Goal: Task Accomplishment & Management: Use online tool/utility

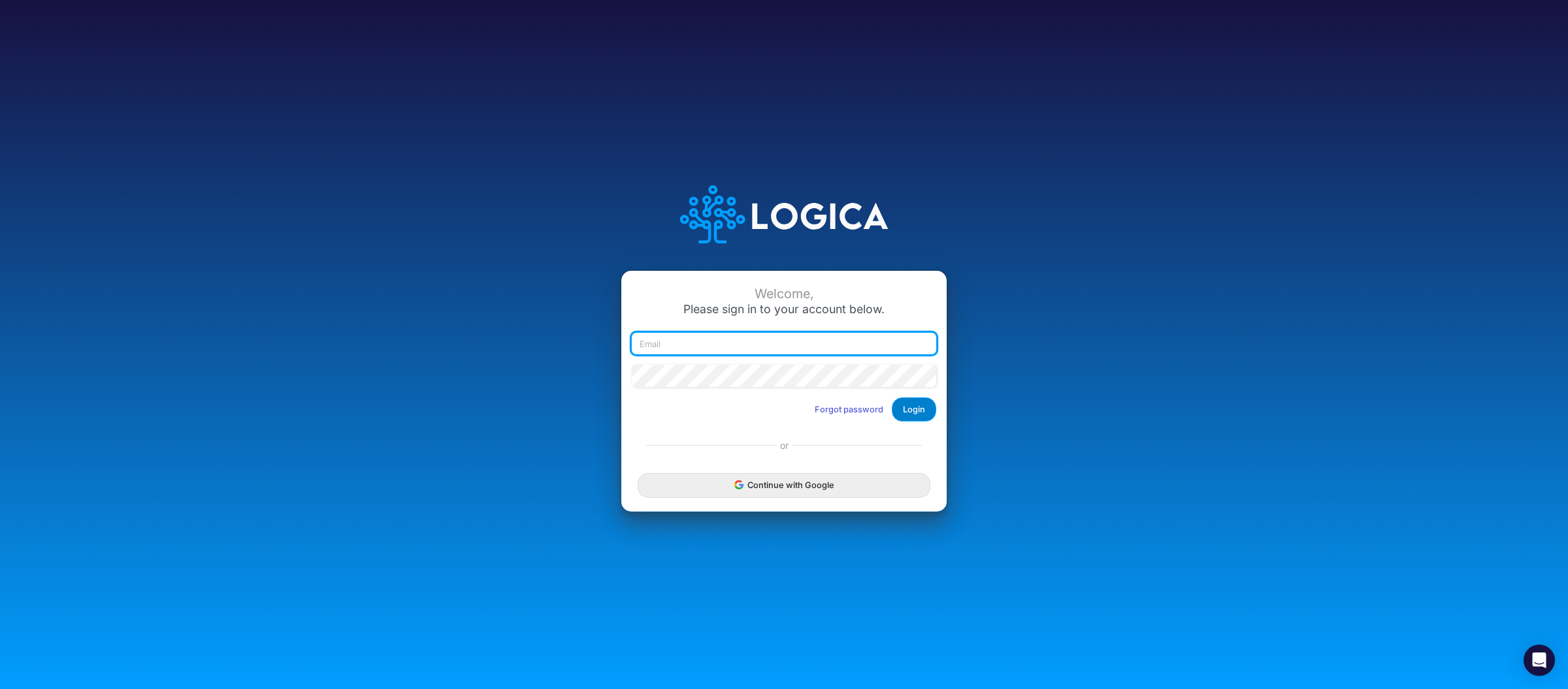
type input "[PERSON_NAME][EMAIL_ADDRESS][DOMAIN_NAME]"
click at [926, 406] on button "Login" at bounding box center [913, 410] width 44 height 24
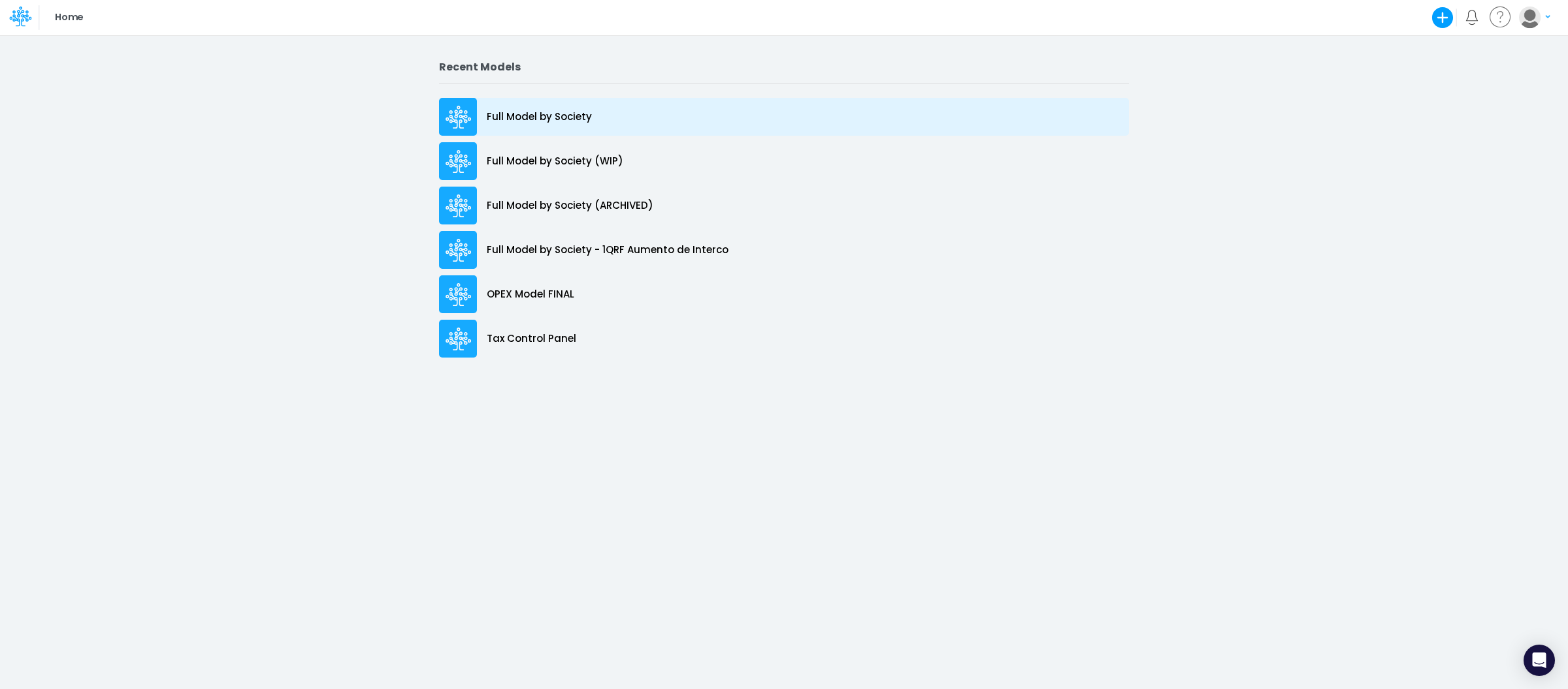
click at [534, 121] on p "Full Model by Society" at bounding box center [539, 117] width 105 height 15
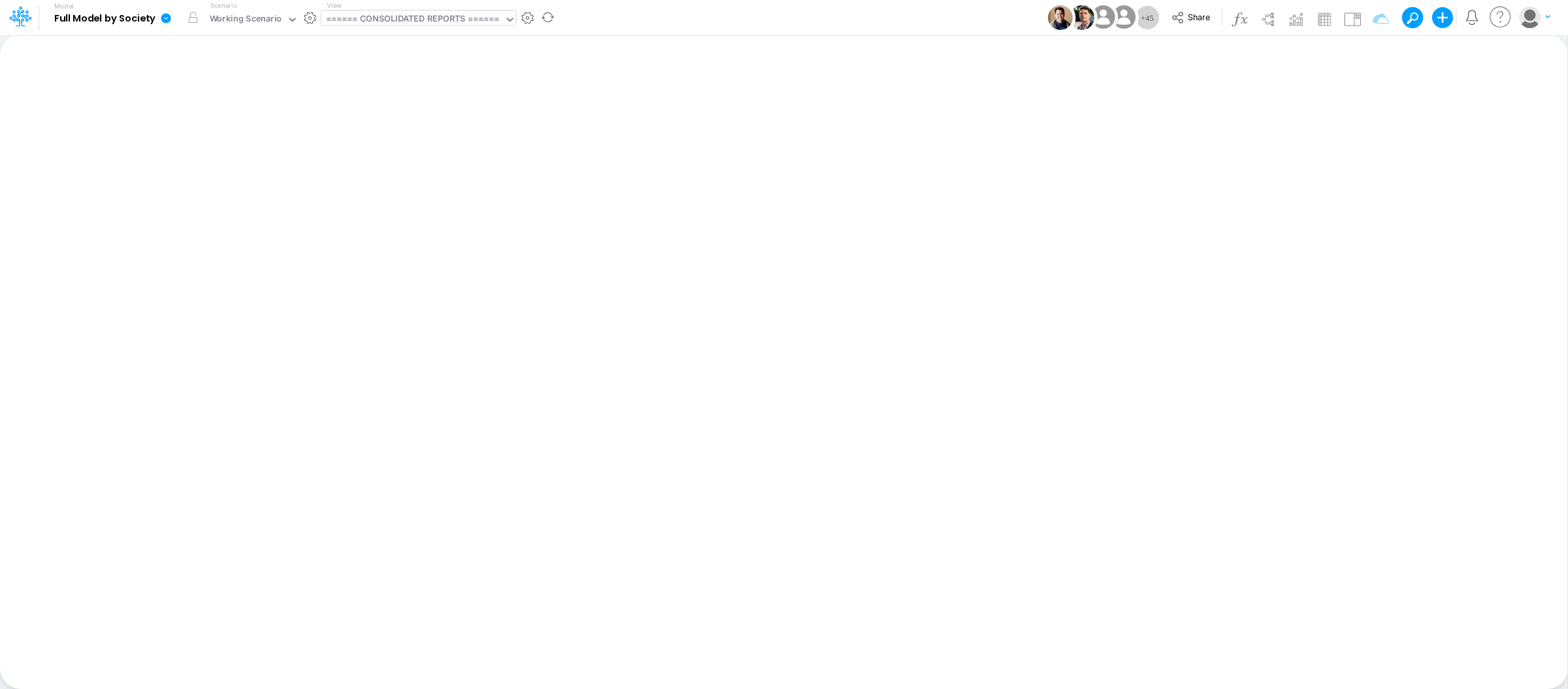
click at [465, 15] on div "====== CONSOLIDATED REPORTS ======" at bounding box center [412, 19] width 173 height 15
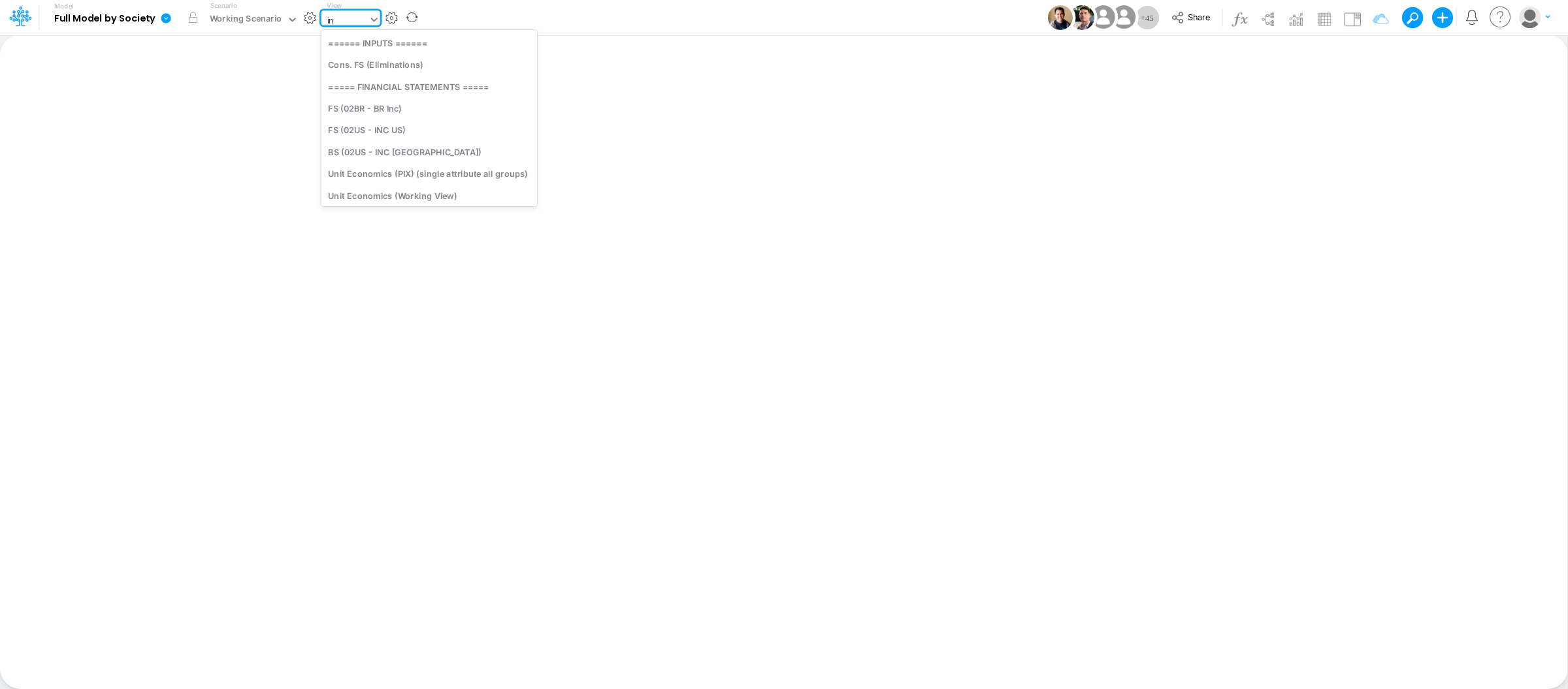
type input "i"
type input "tax"
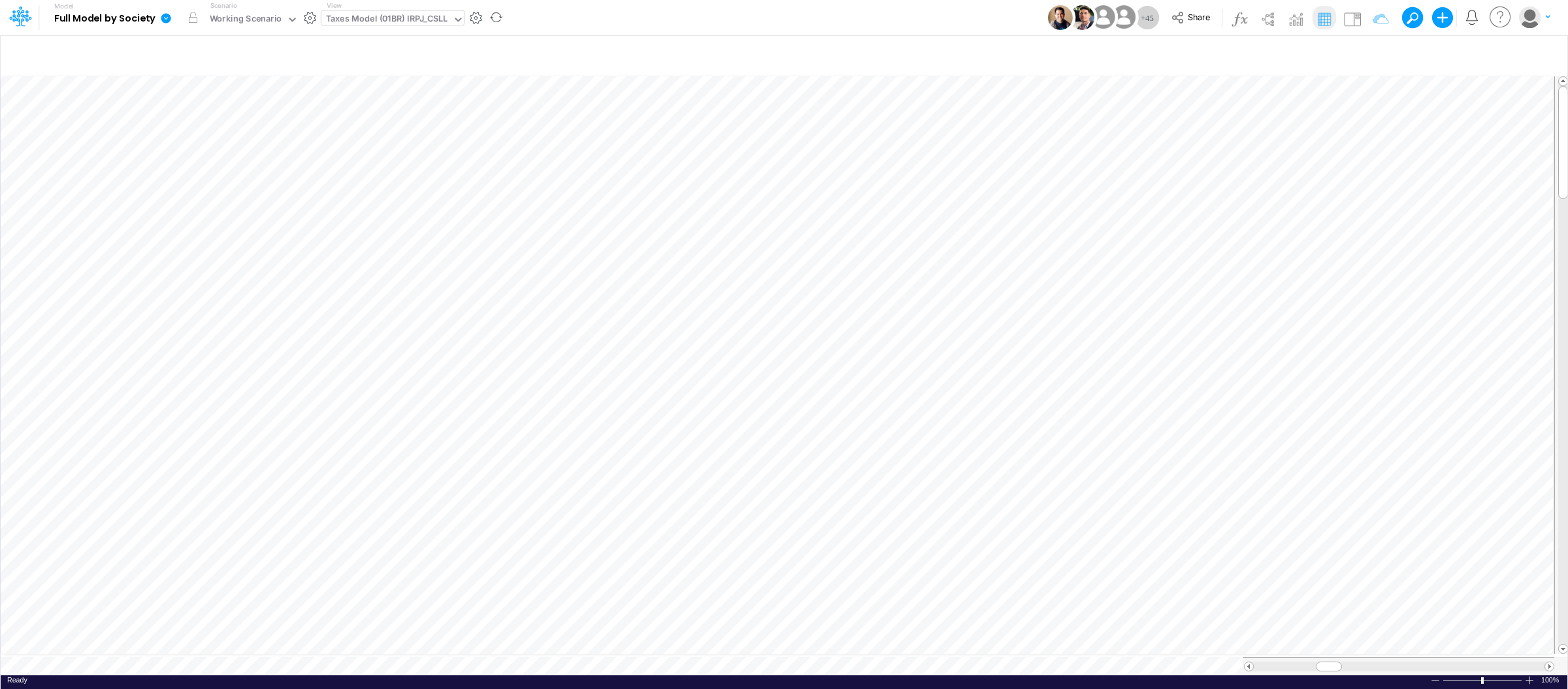
scroll to position [0, 1]
click at [1528, 678] on div at bounding box center [1528, 680] width 11 height 10
click at [1528, 675] on div at bounding box center [1528, 680] width 11 height 10
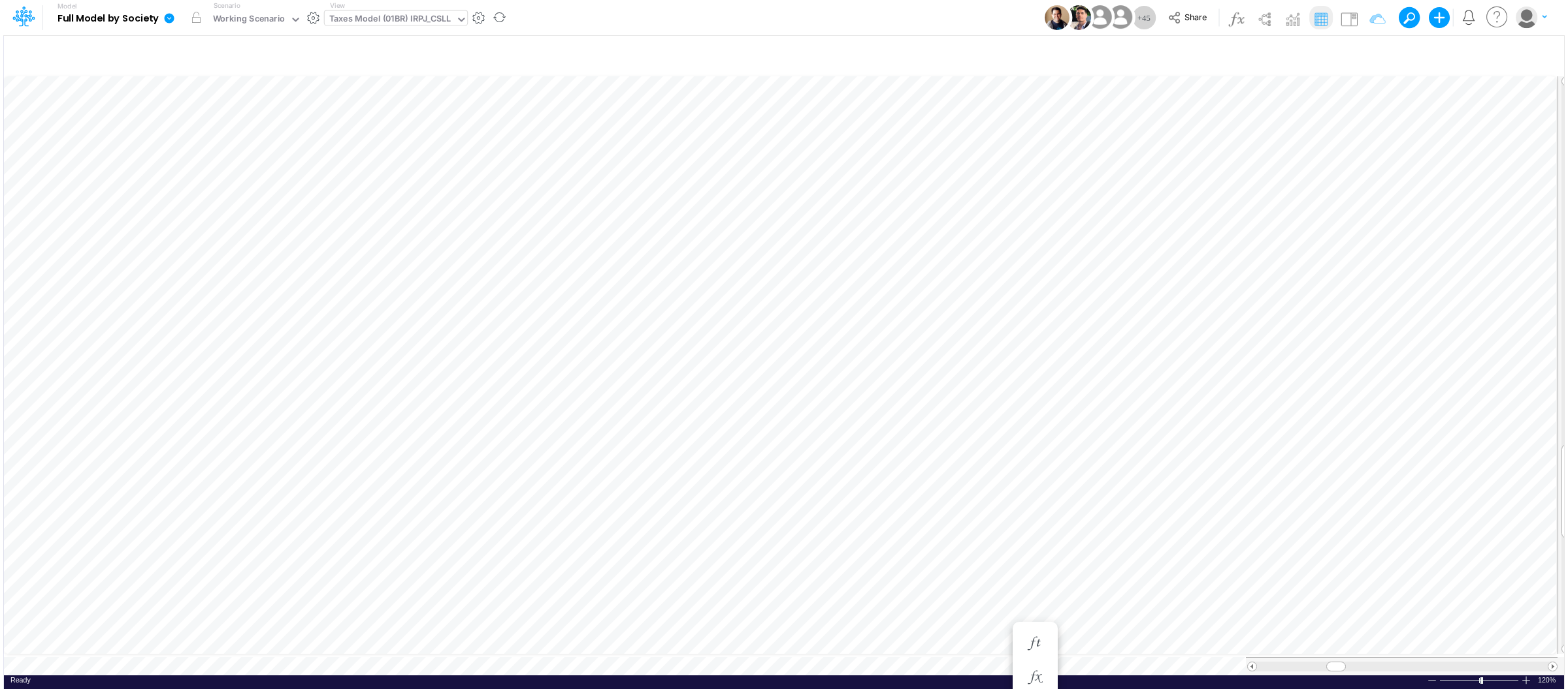
scroll to position [0, 1]
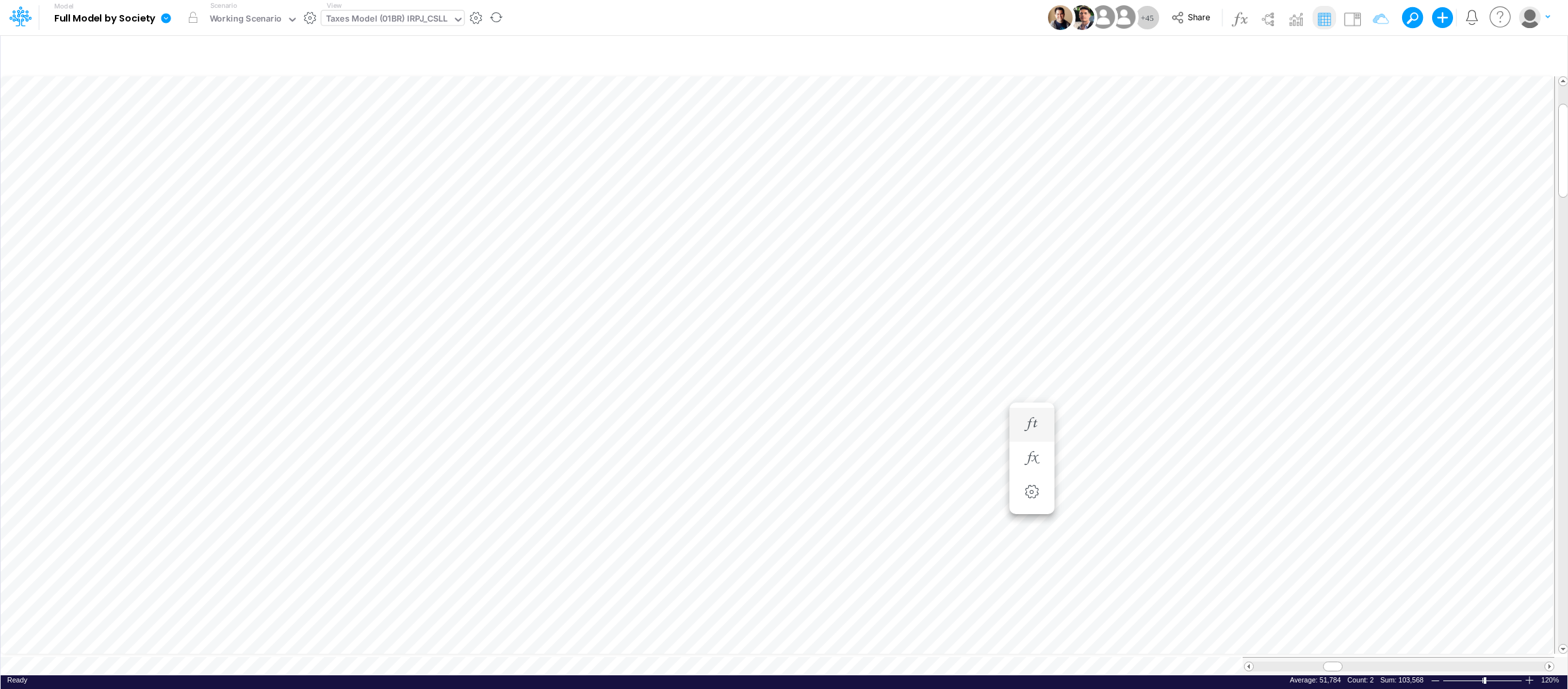
scroll to position [0, 1]
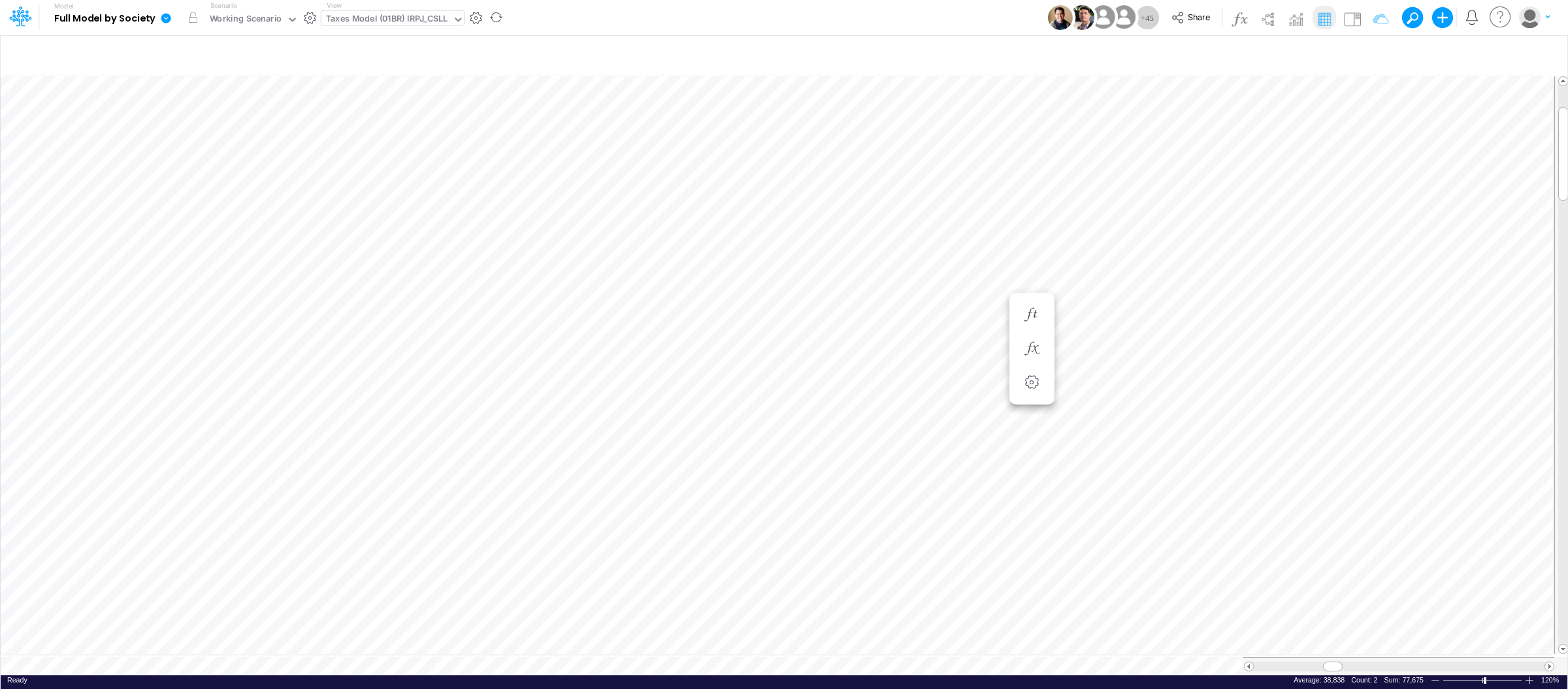
scroll to position [0, 1]
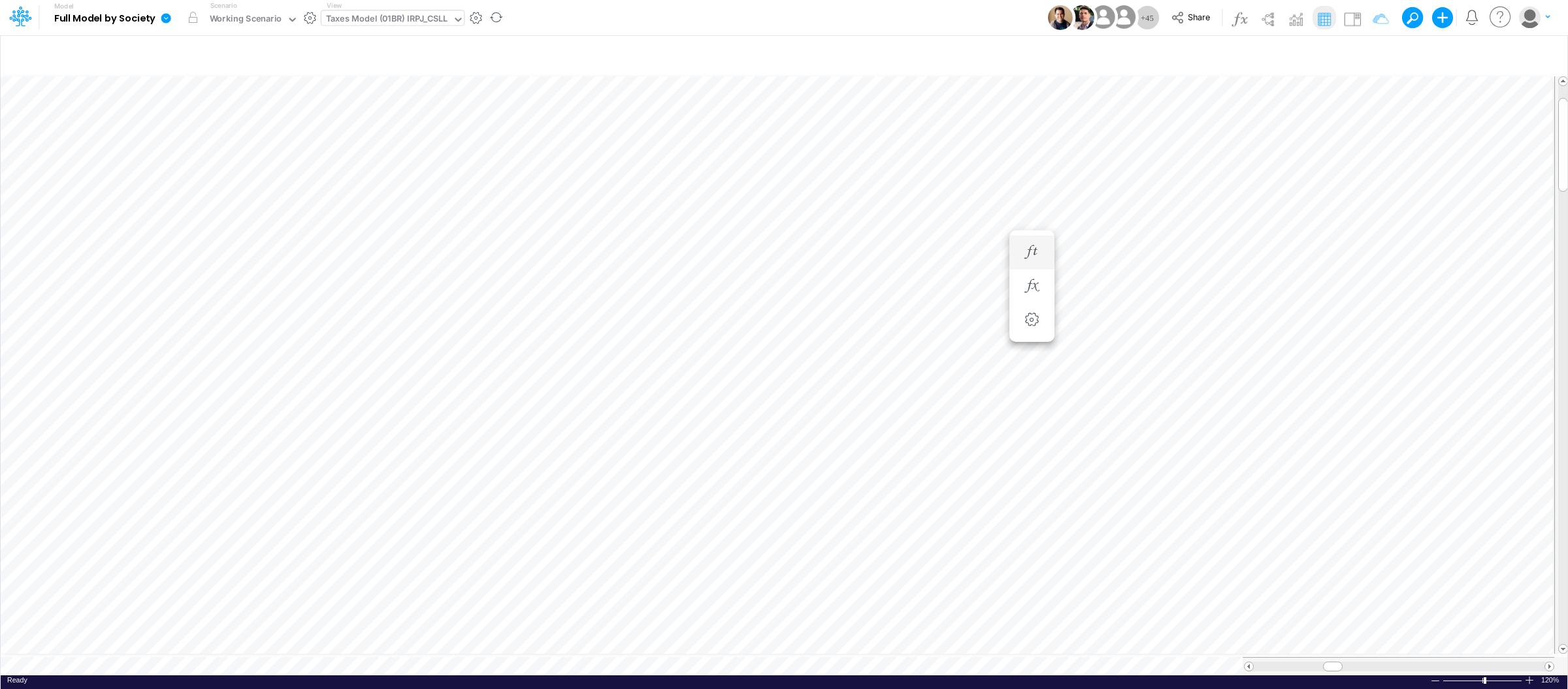
scroll to position [0, 1]
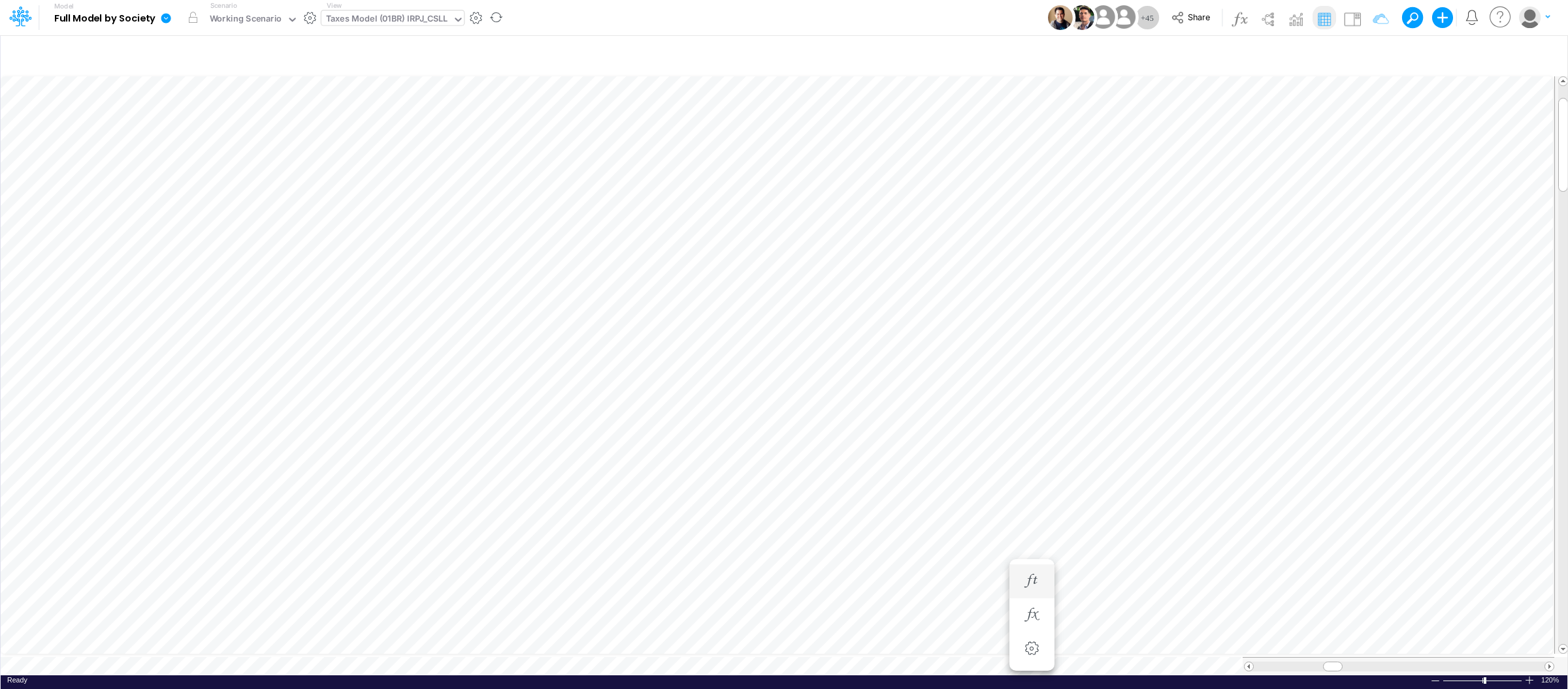
scroll to position [0, 1]
click at [1034, 334] on icon "button" at bounding box center [1031, 333] width 19 height 14
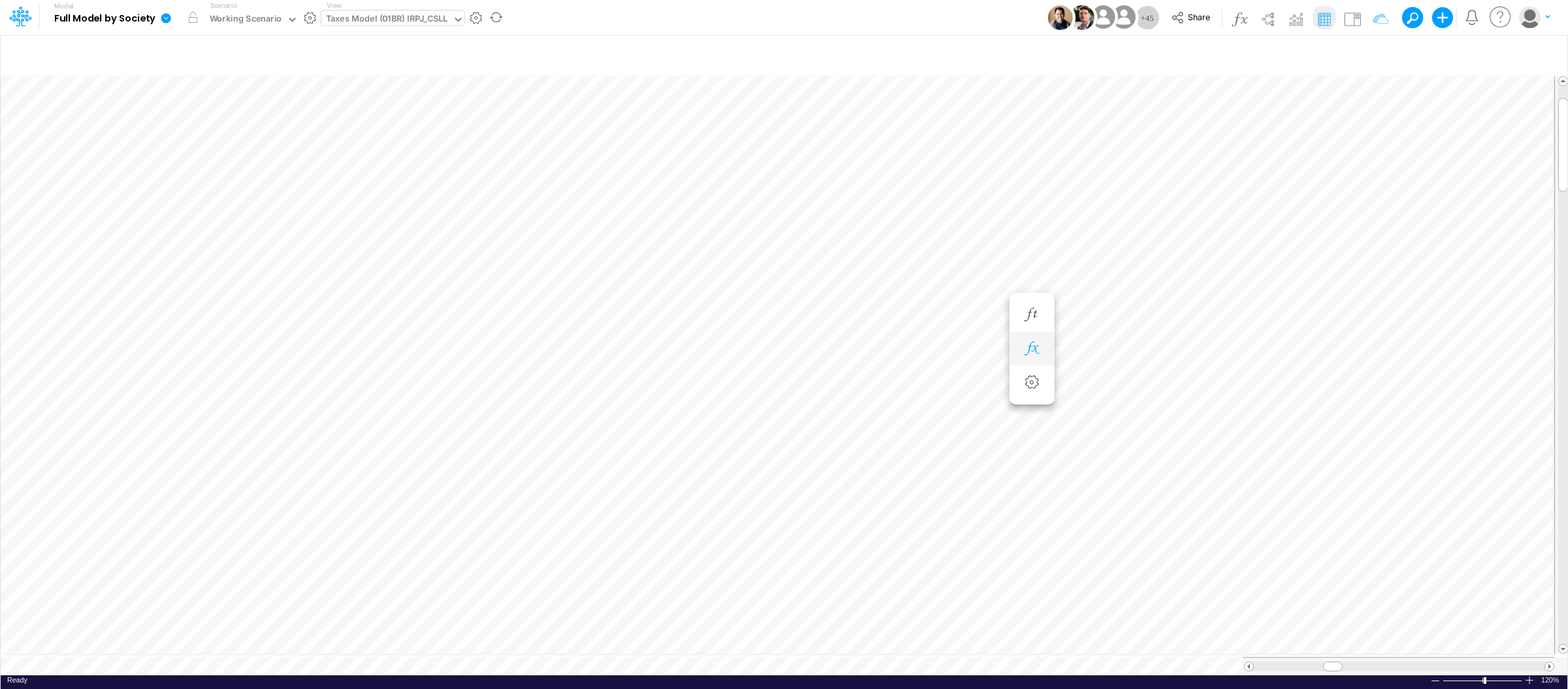
click at [1031, 347] on icon "button" at bounding box center [1031, 348] width 19 height 14
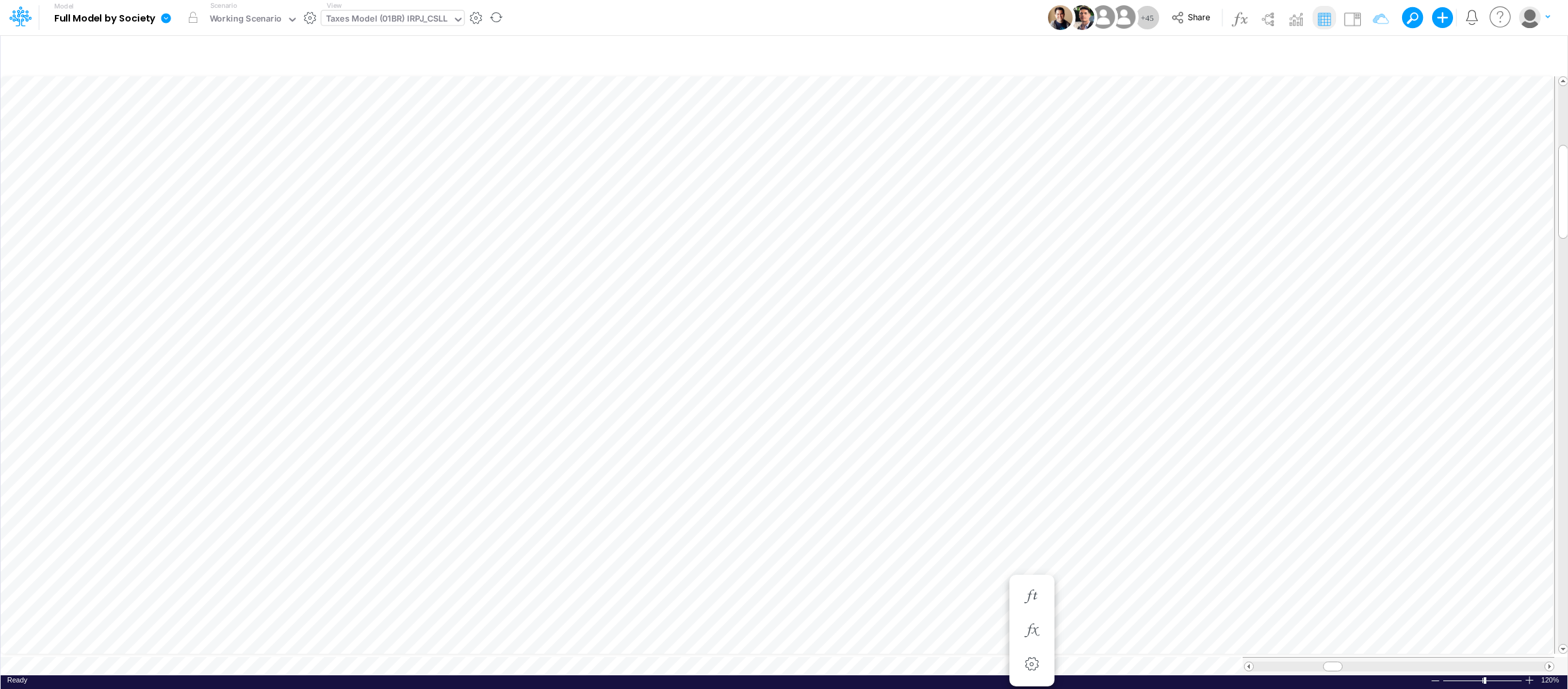
scroll to position [0, 1]
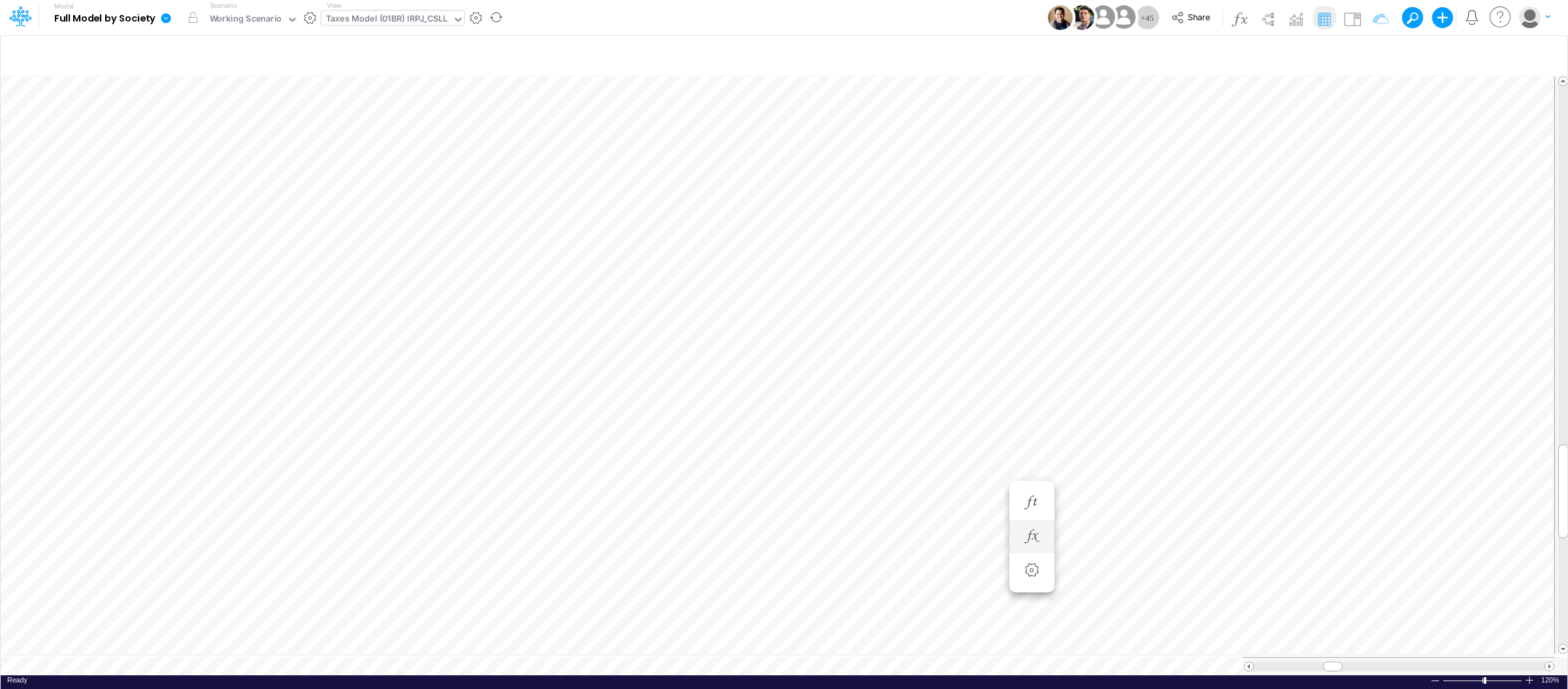
scroll to position [0, 1]
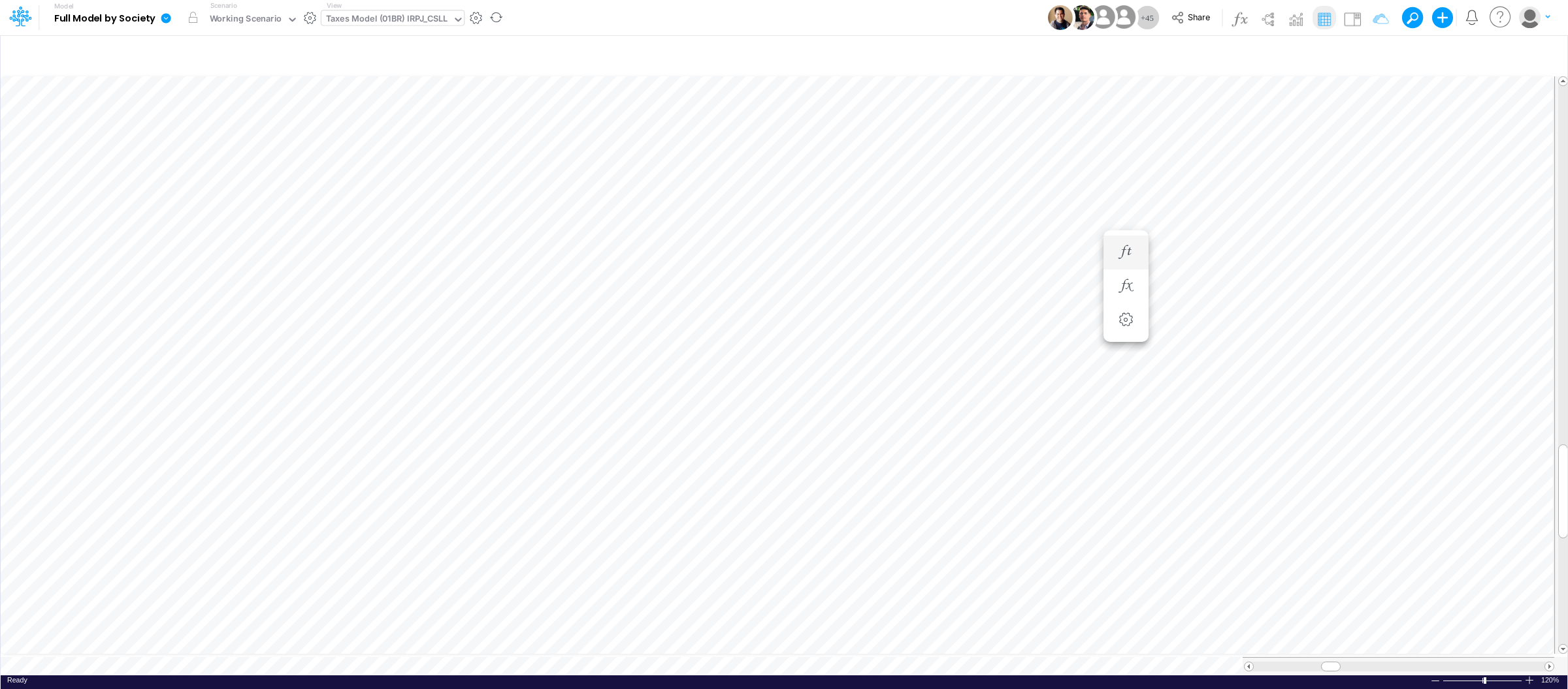
scroll to position [0, 1]
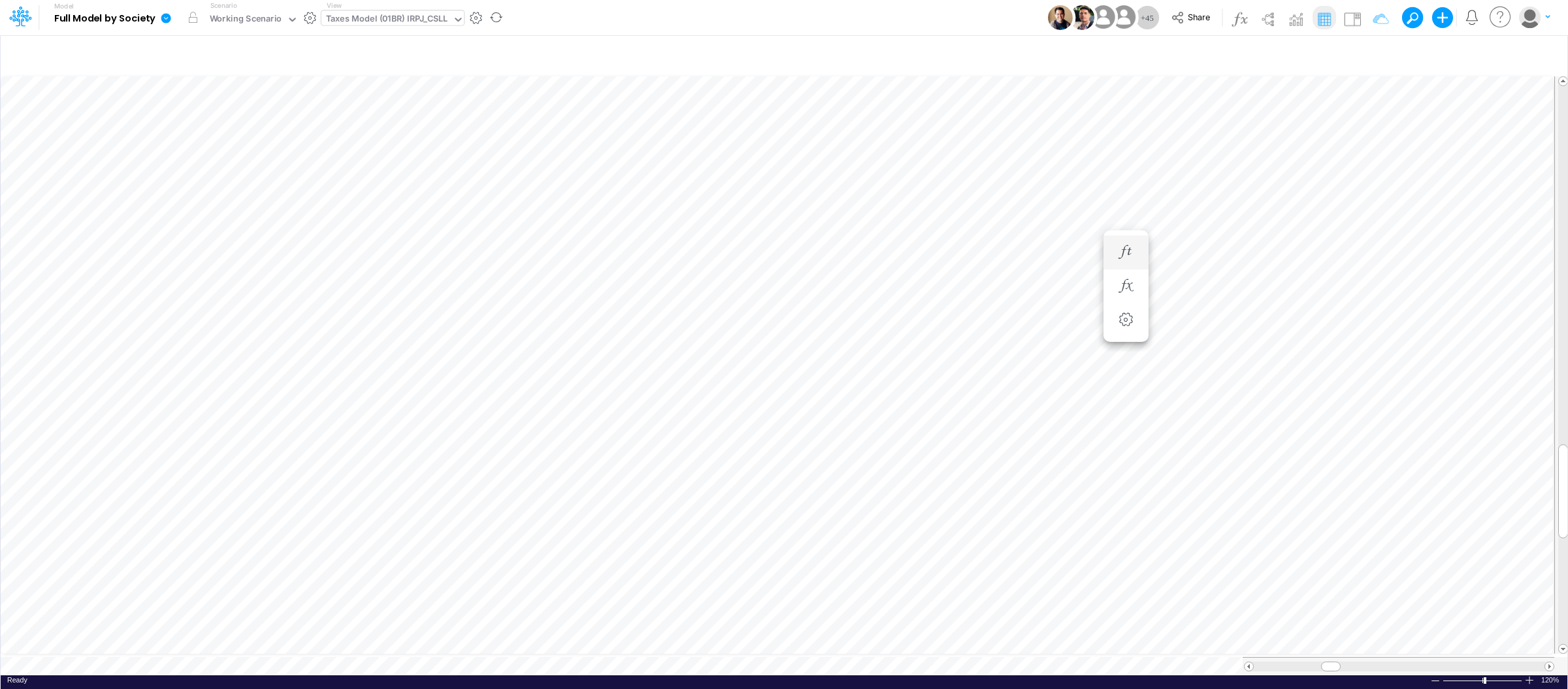
scroll to position [0, 1]
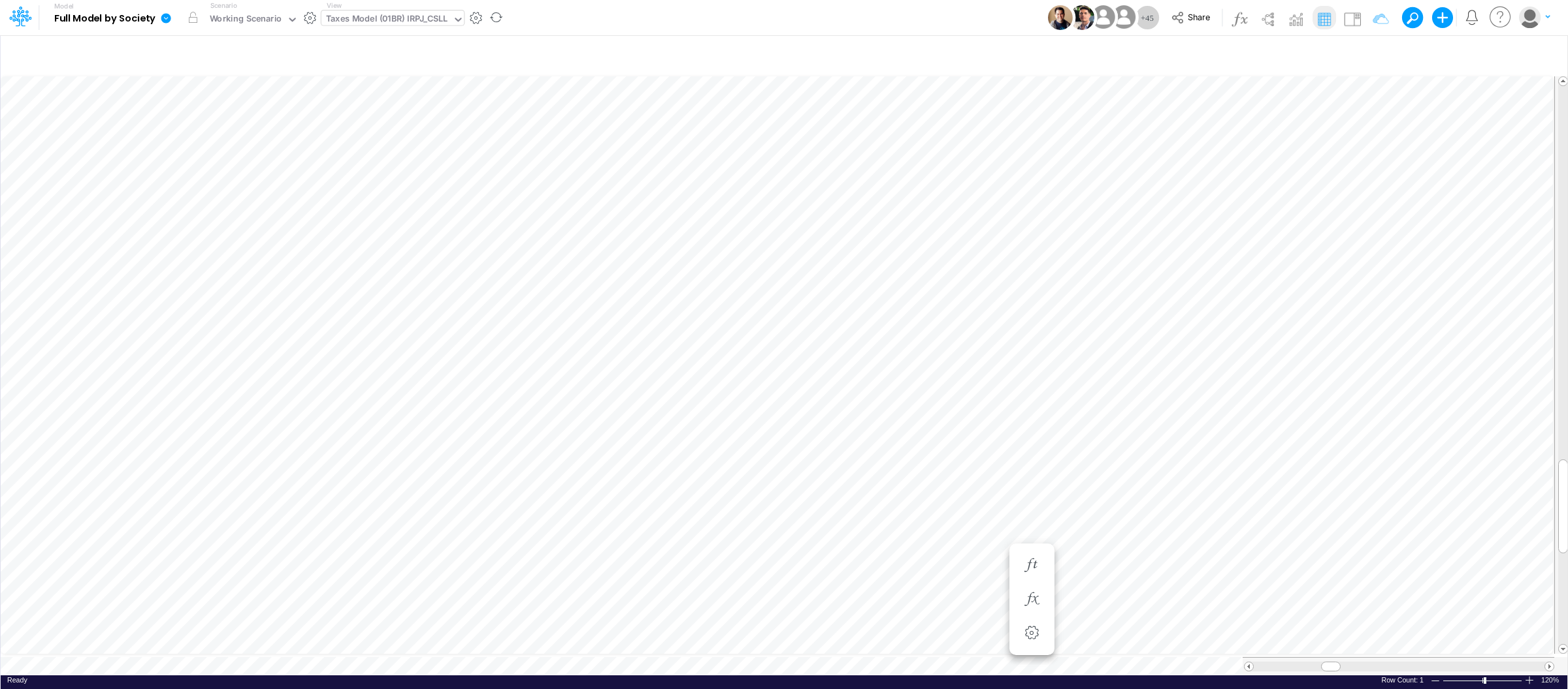
scroll to position [0, 1]
click at [419, 26] on div "Taxes Model (01BR) IRPJ_CSLL" at bounding box center [393, 18] width 143 height 15
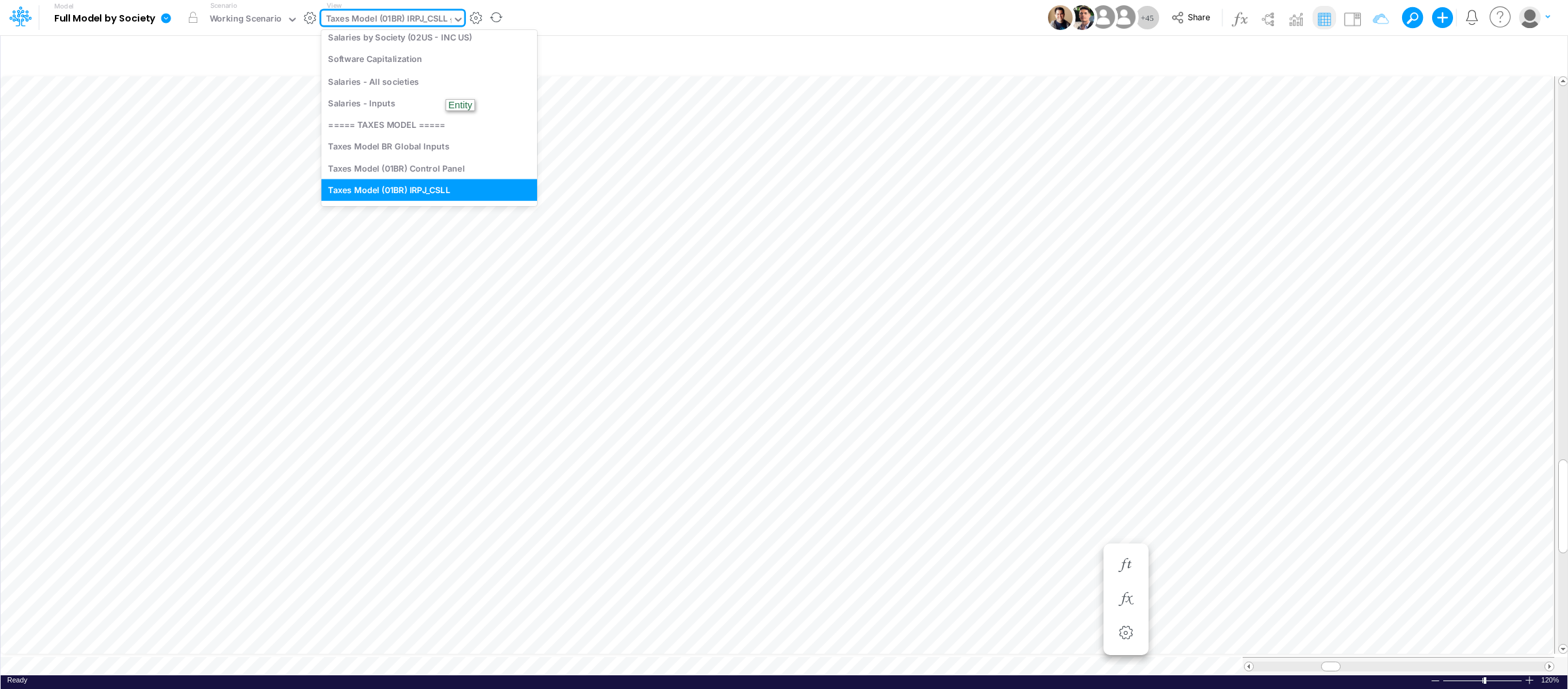
scroll to position [153, 0]
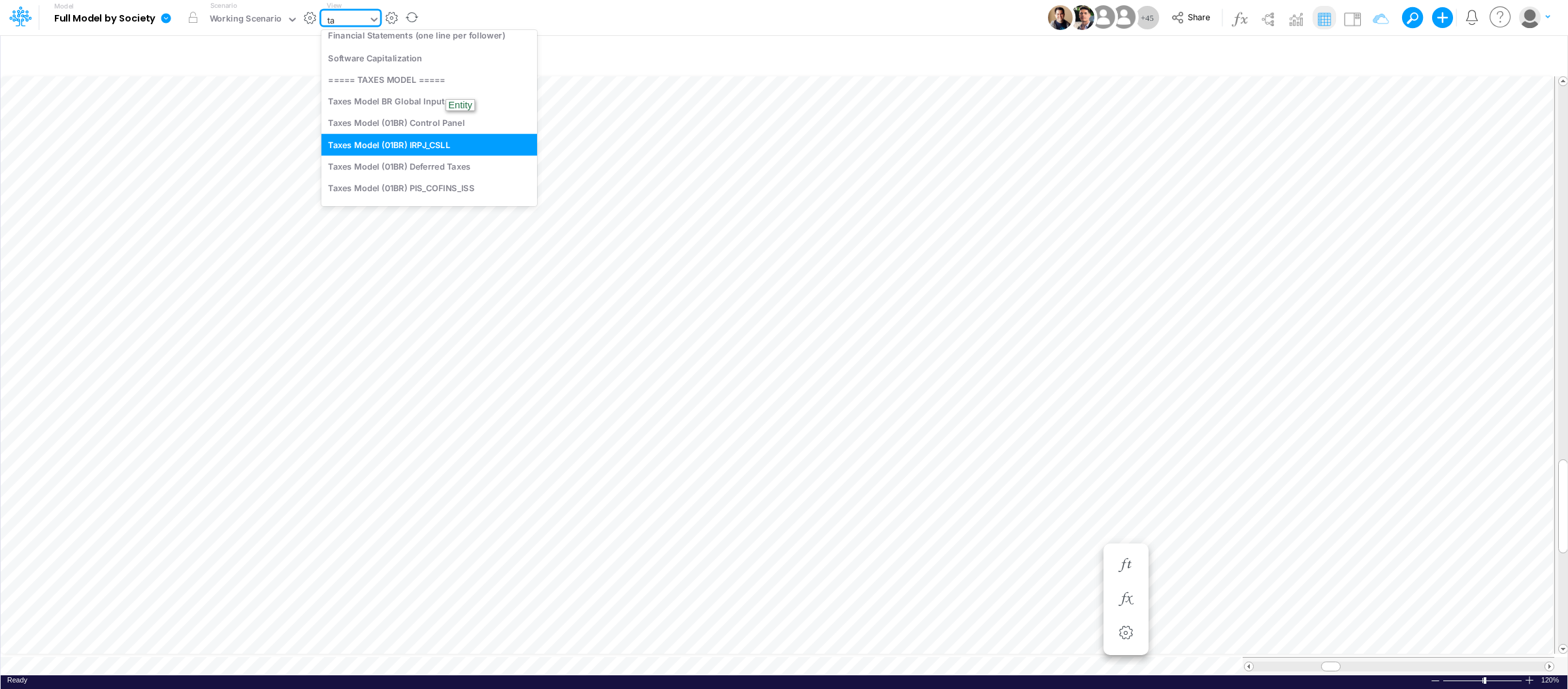
type input "tax"
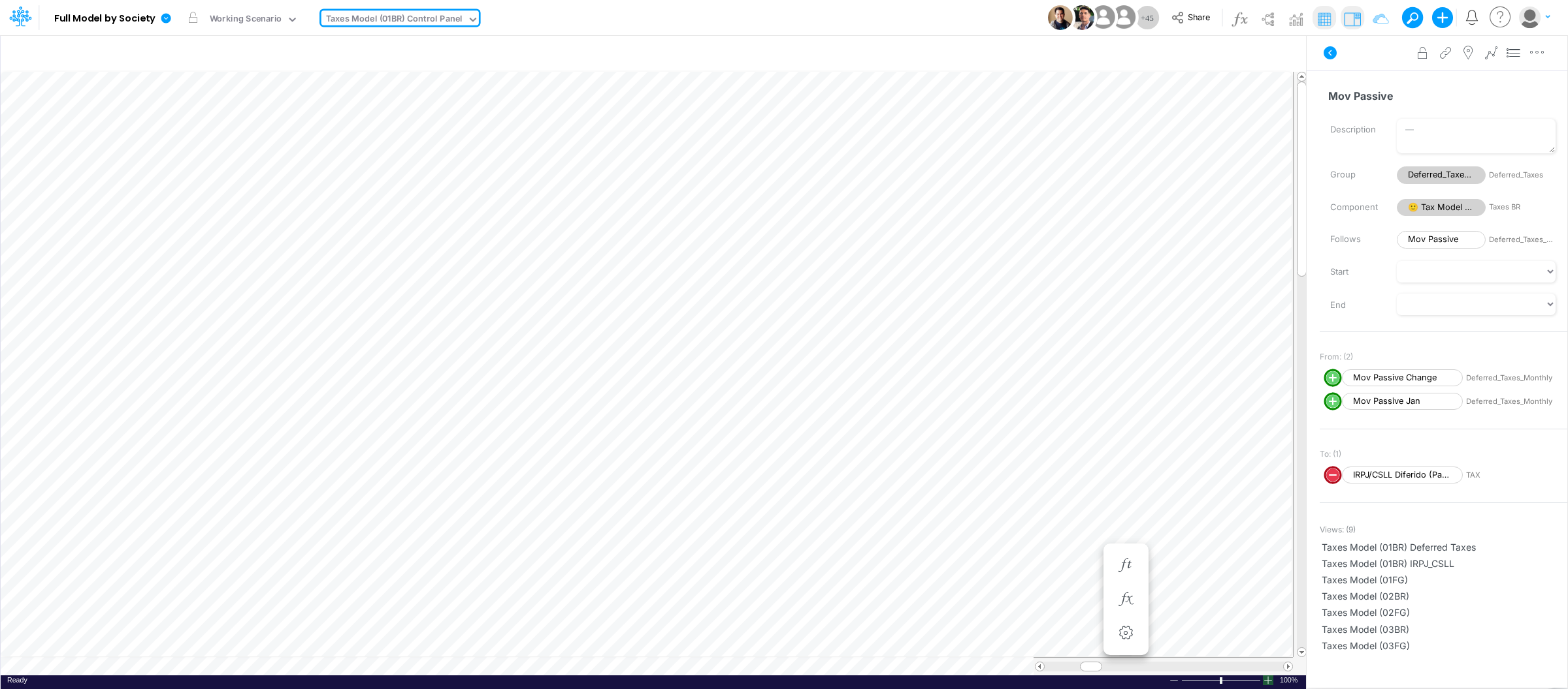
click at [1268, 683] on div at bounding box center [1267, 680] width 11 height 10
click at [1268, 682] on div at bounding box center [1267, 680] width 11 height 10
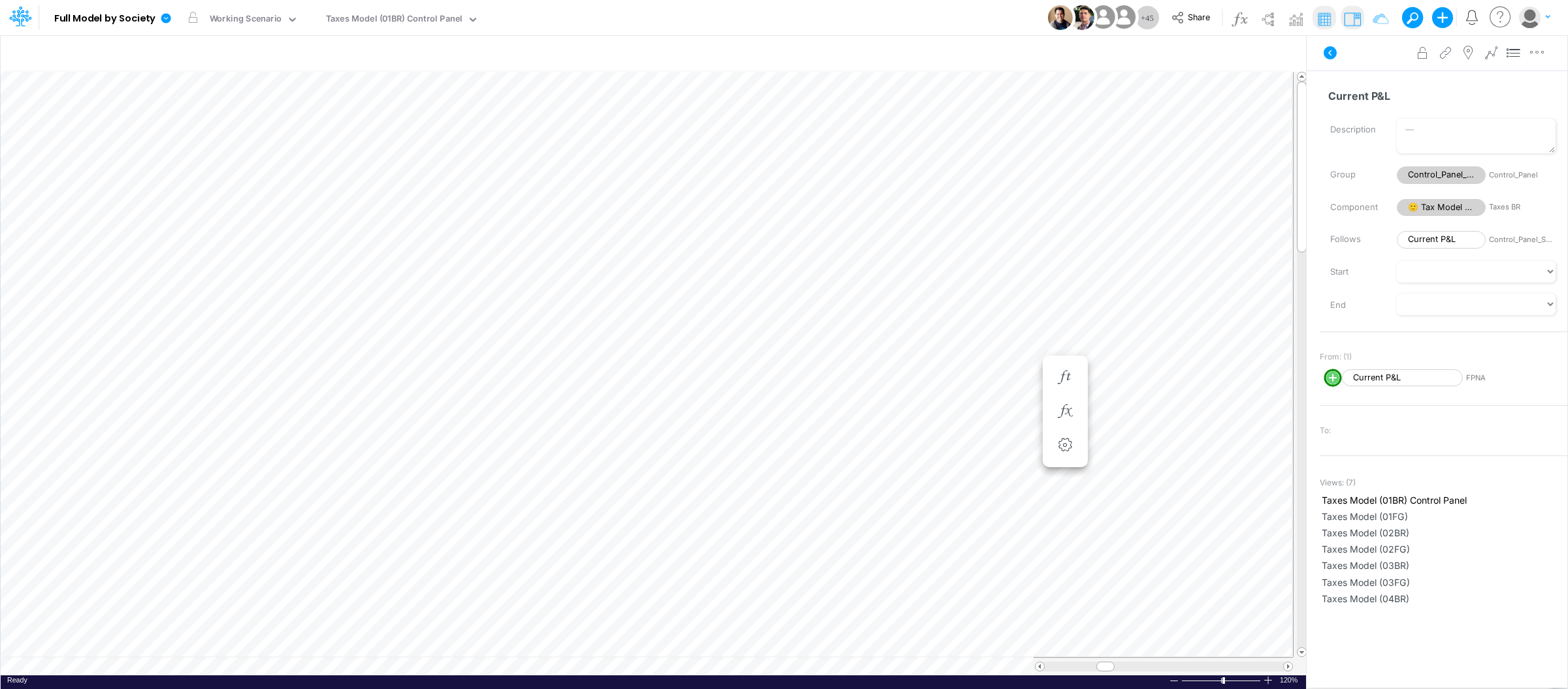
scroll to position [0, 1]
click at [413, 17] on div "Taxes Model (01BR) Control Panel" at bounding box center [394, 19] width 137 height 15
type input "fs"
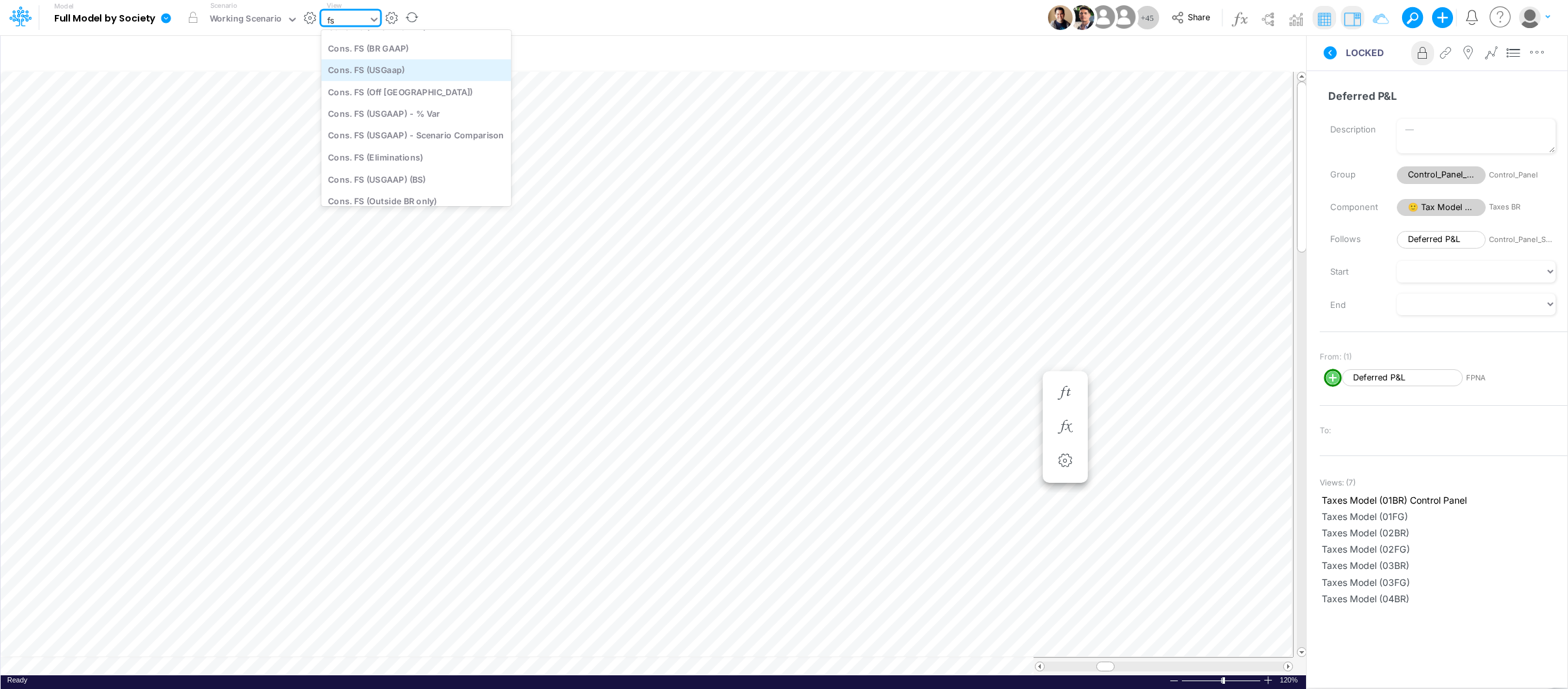
click at [398, 72] on div "Cons. FS (USGaap)" at bounding box center [416, 70] width 190 height 22
type input "Consolidated FS - USGAAP"
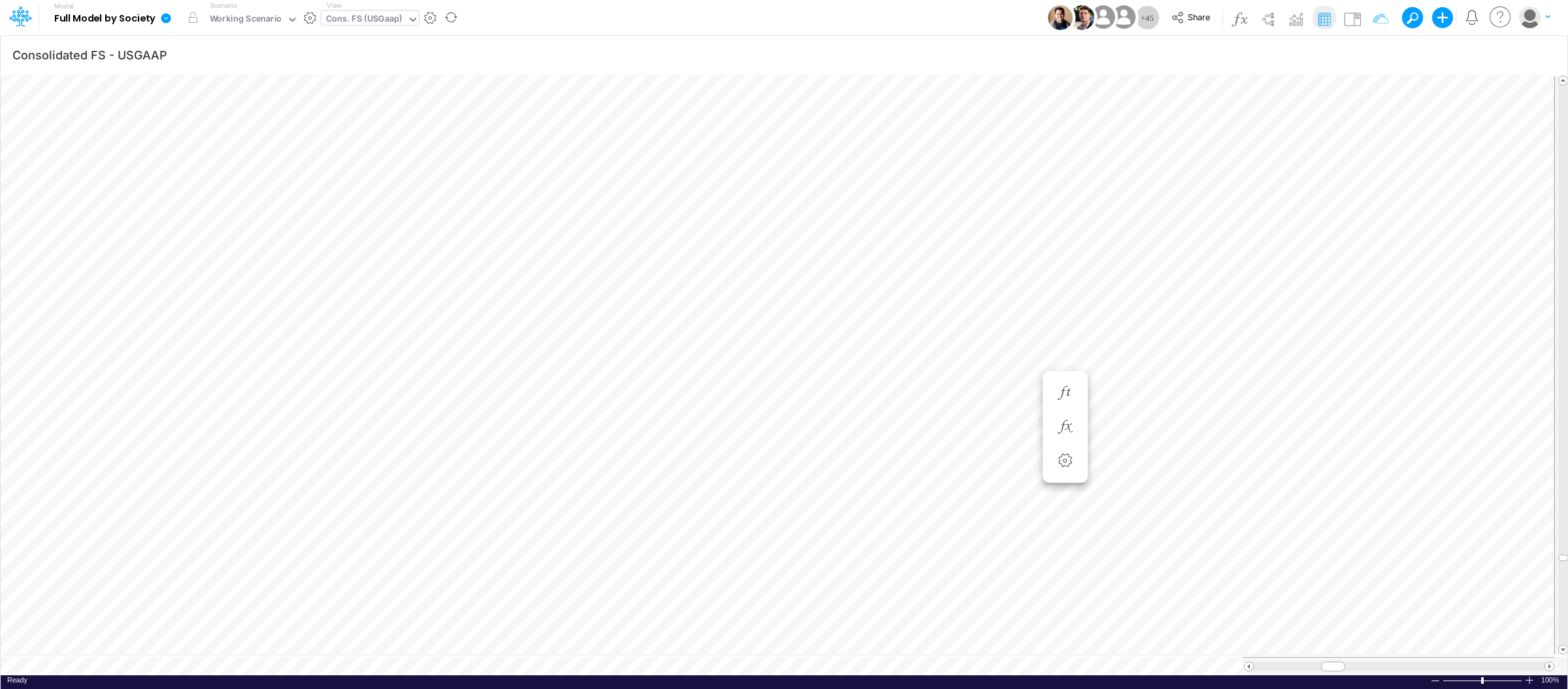
scroll to position [0, 1]
click at [1528, 678] on div at bounding box center [1522, 680] width 11 height 10
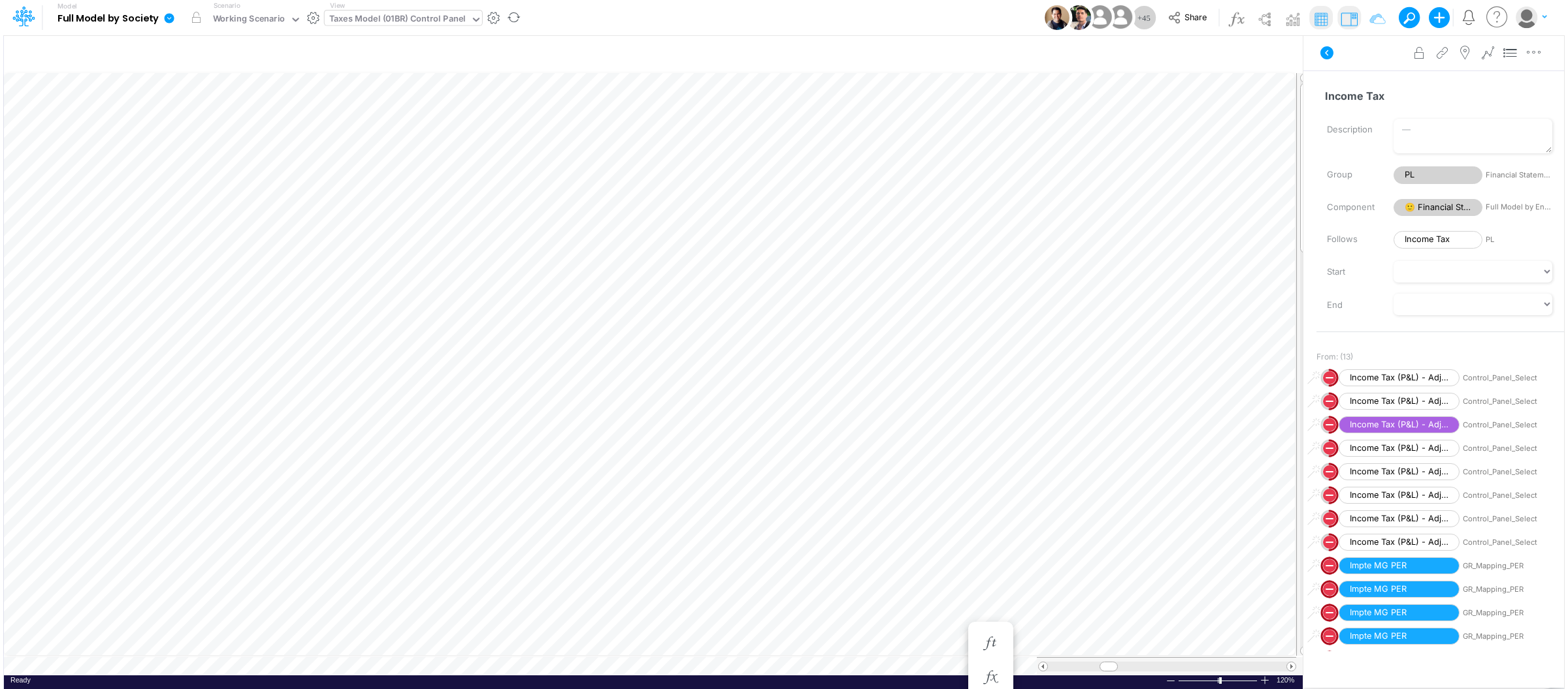
scroll to position [0, 1]
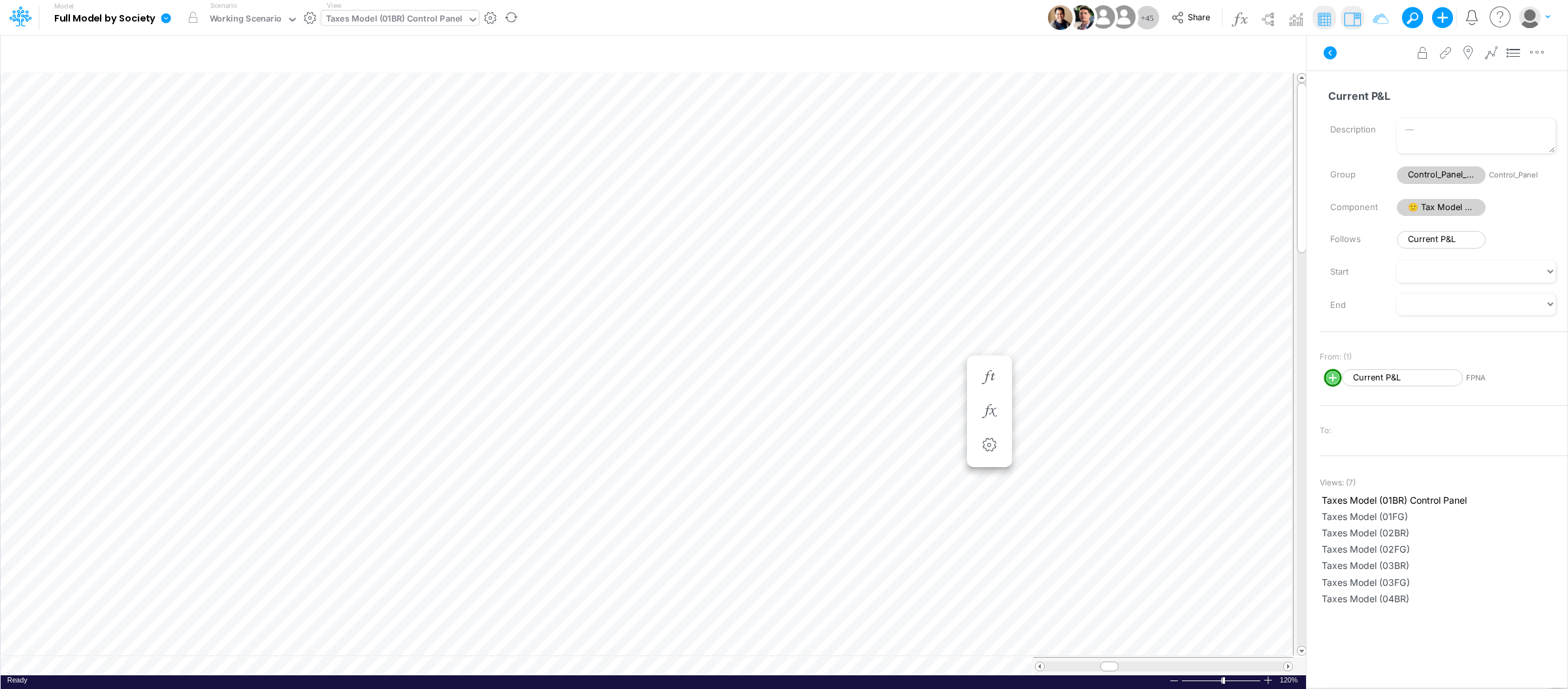
scroll to position [0, 1]
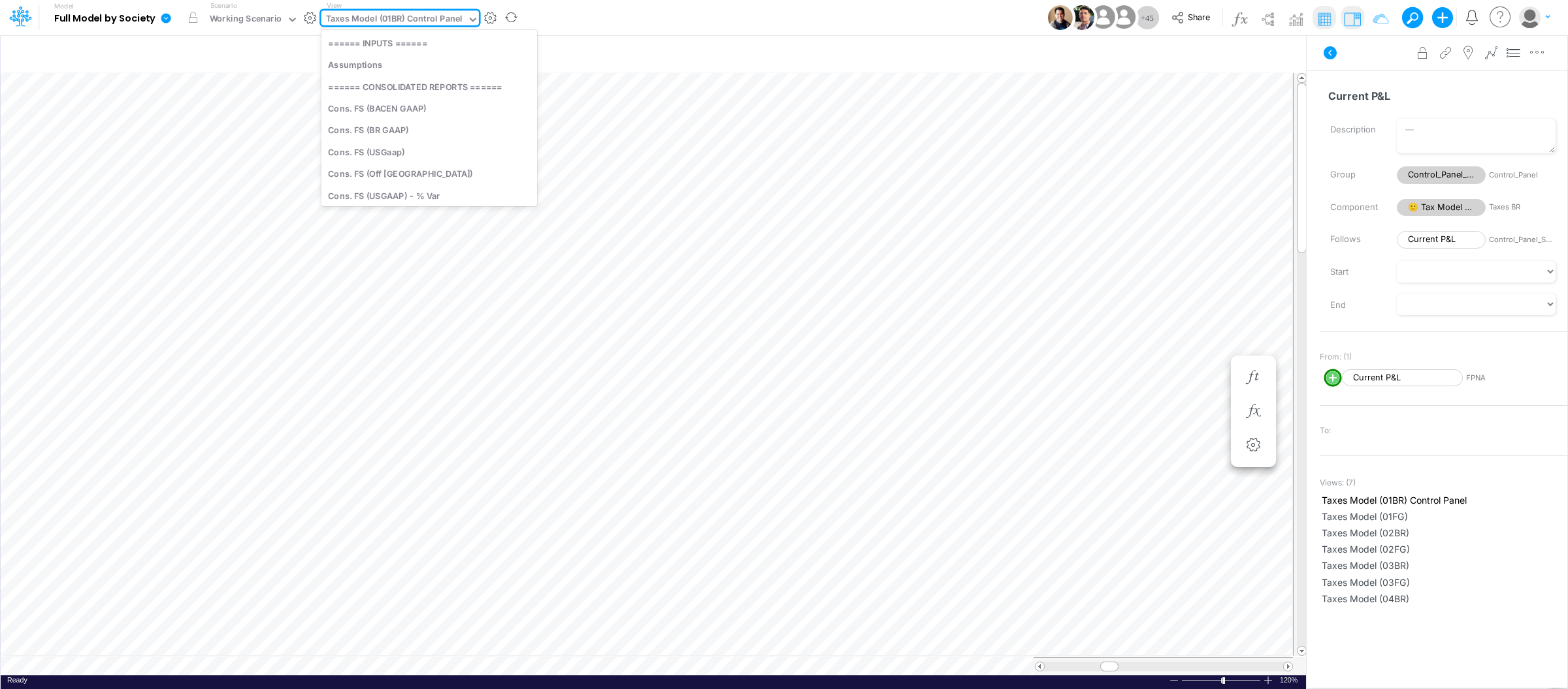
click at [447, 19] on div "Taxes Model (01BR) Control Panel" at bounding box center [394, 19] width 137 height 15
type input "inter"
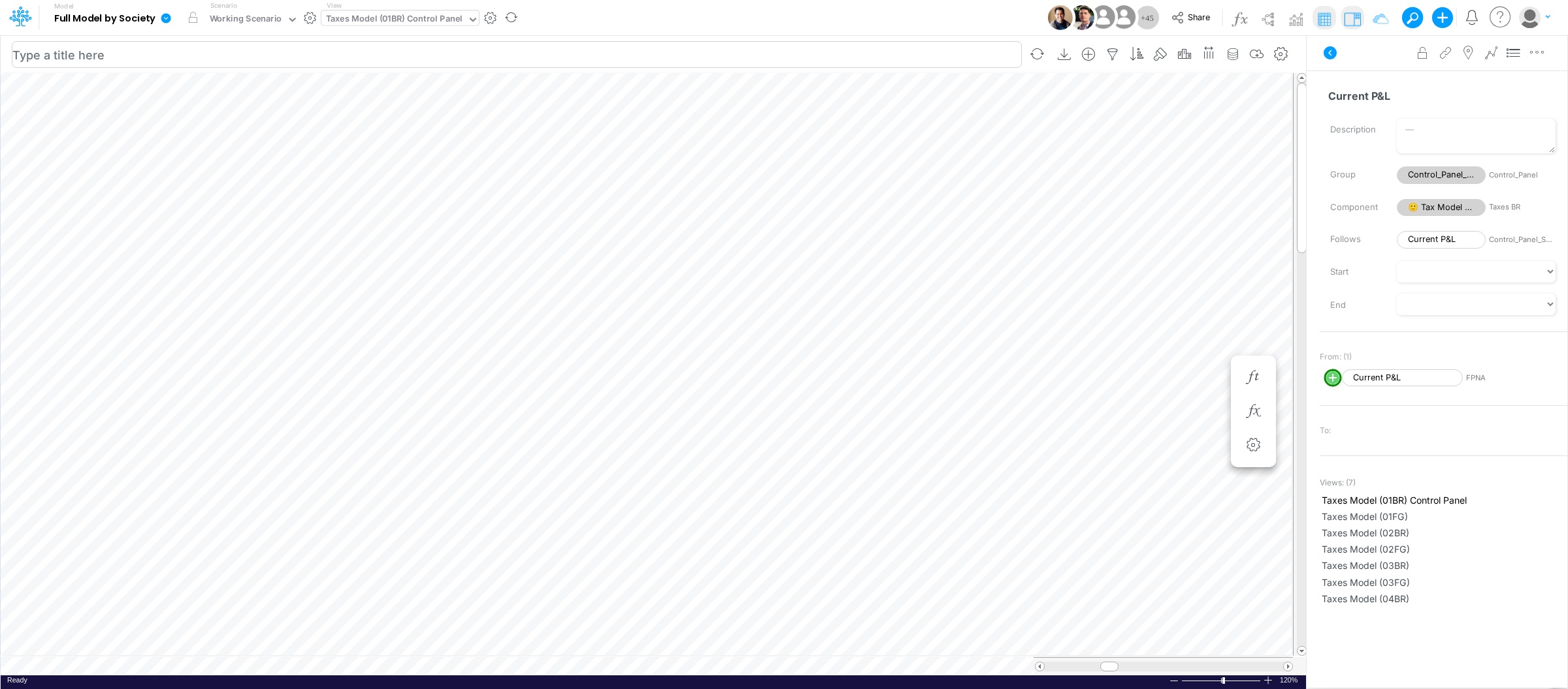
scroll to position [0, 1]
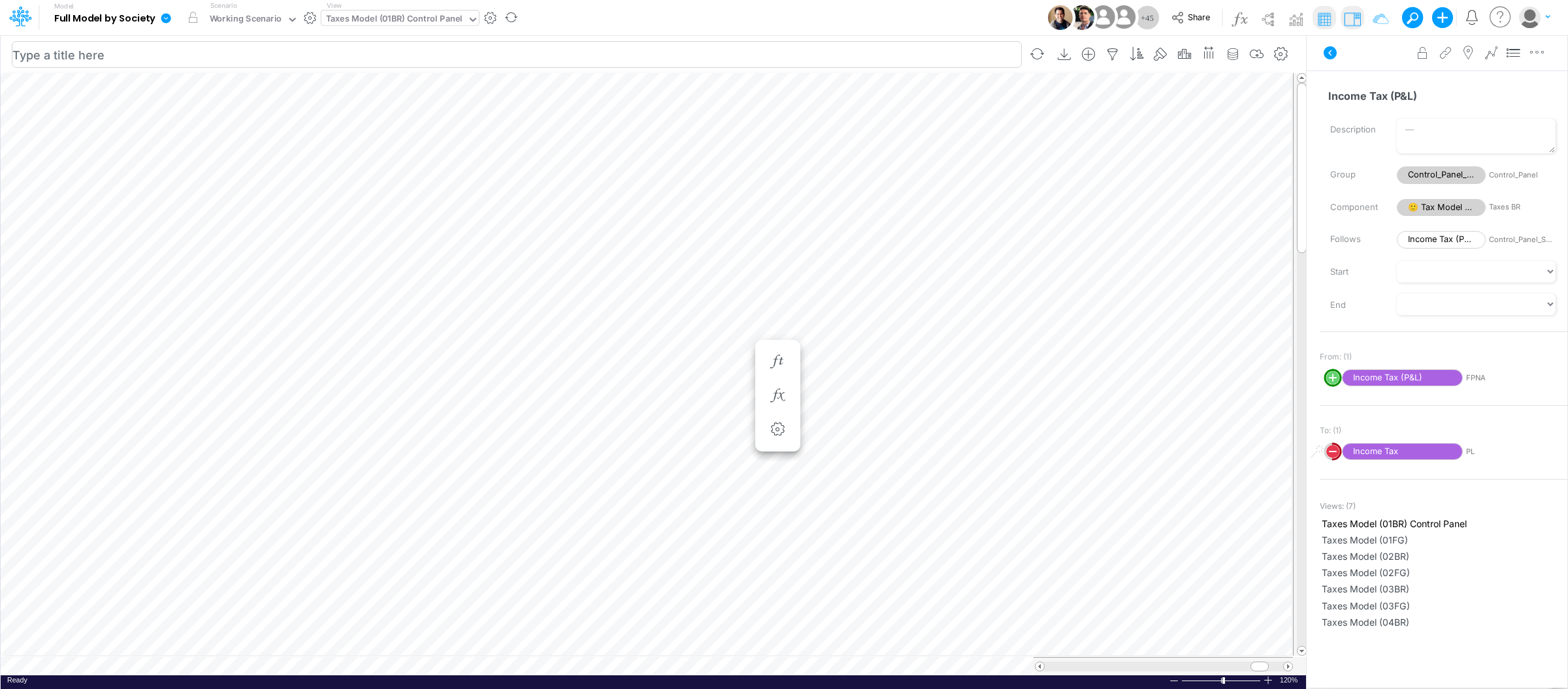
scroll to position [0, 1]
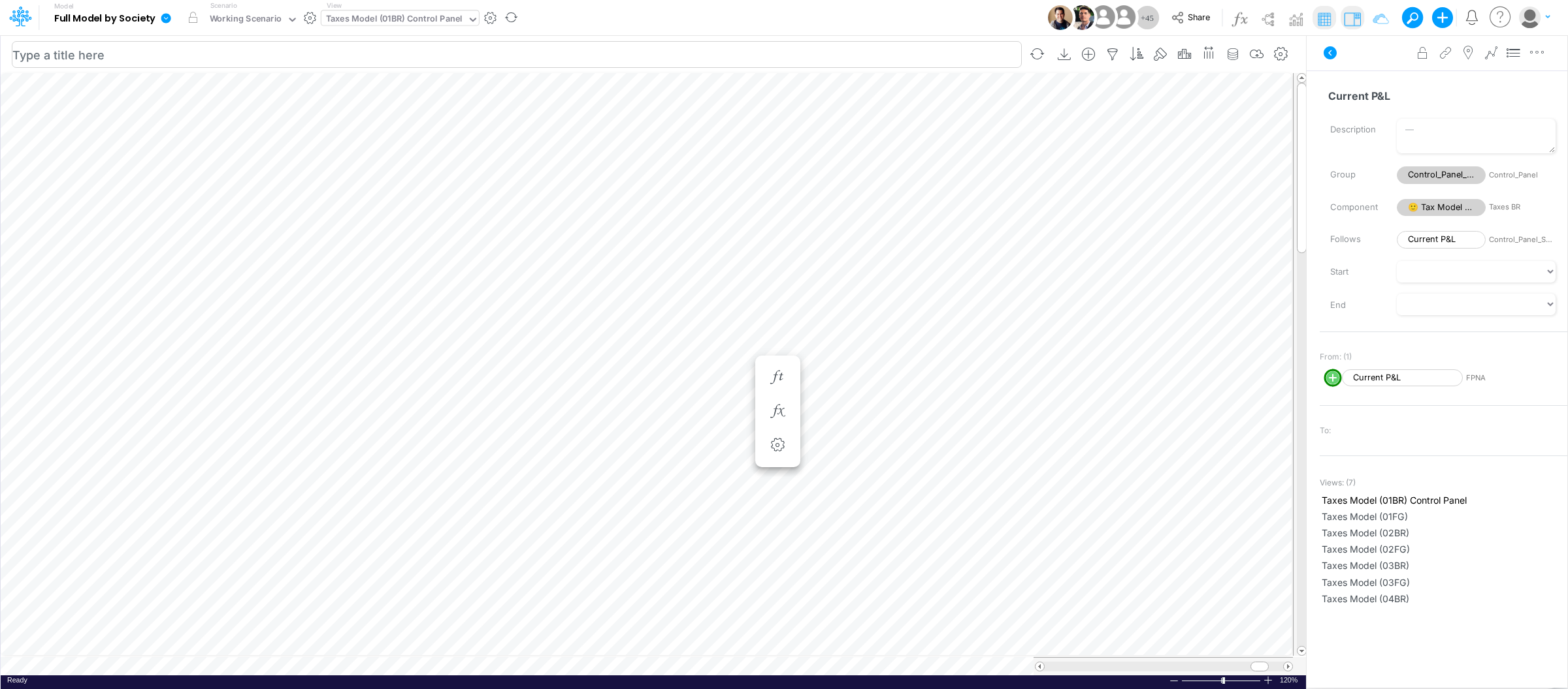
scroll to position [0, 1]
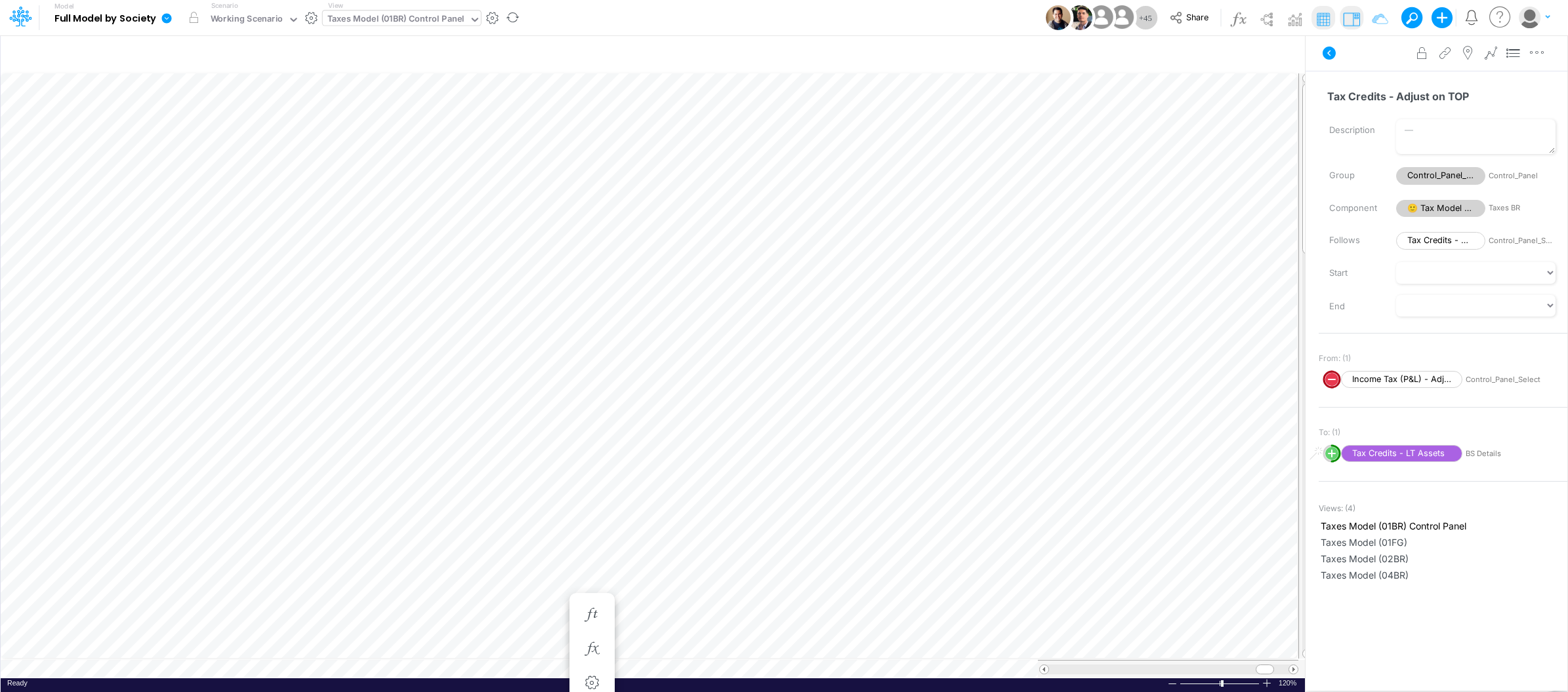
type input "Consolidated FS - USGAAP"
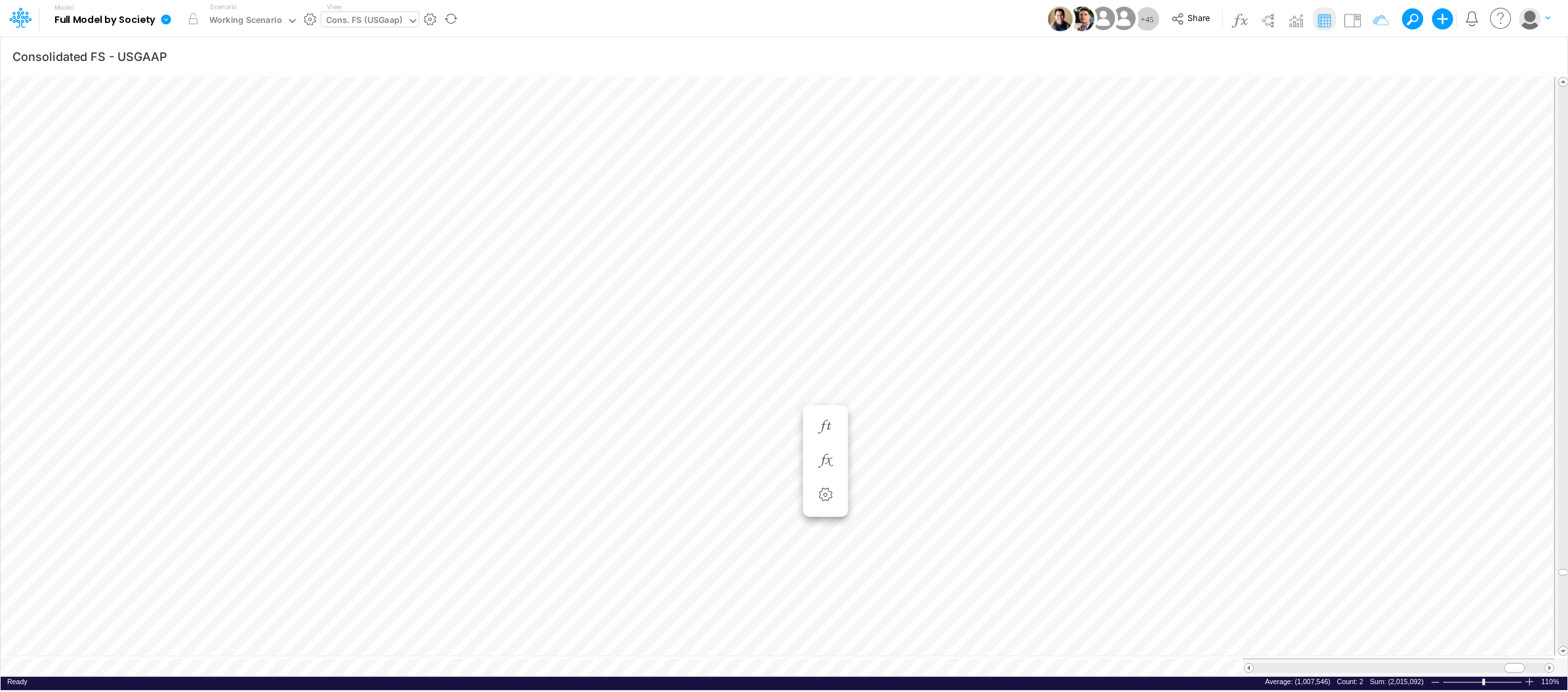
scroll to position [0, 1]
click at [391, 15] on div "Cons. FS (USGaap)" at bounding box center [365, 19] width 77 height 15
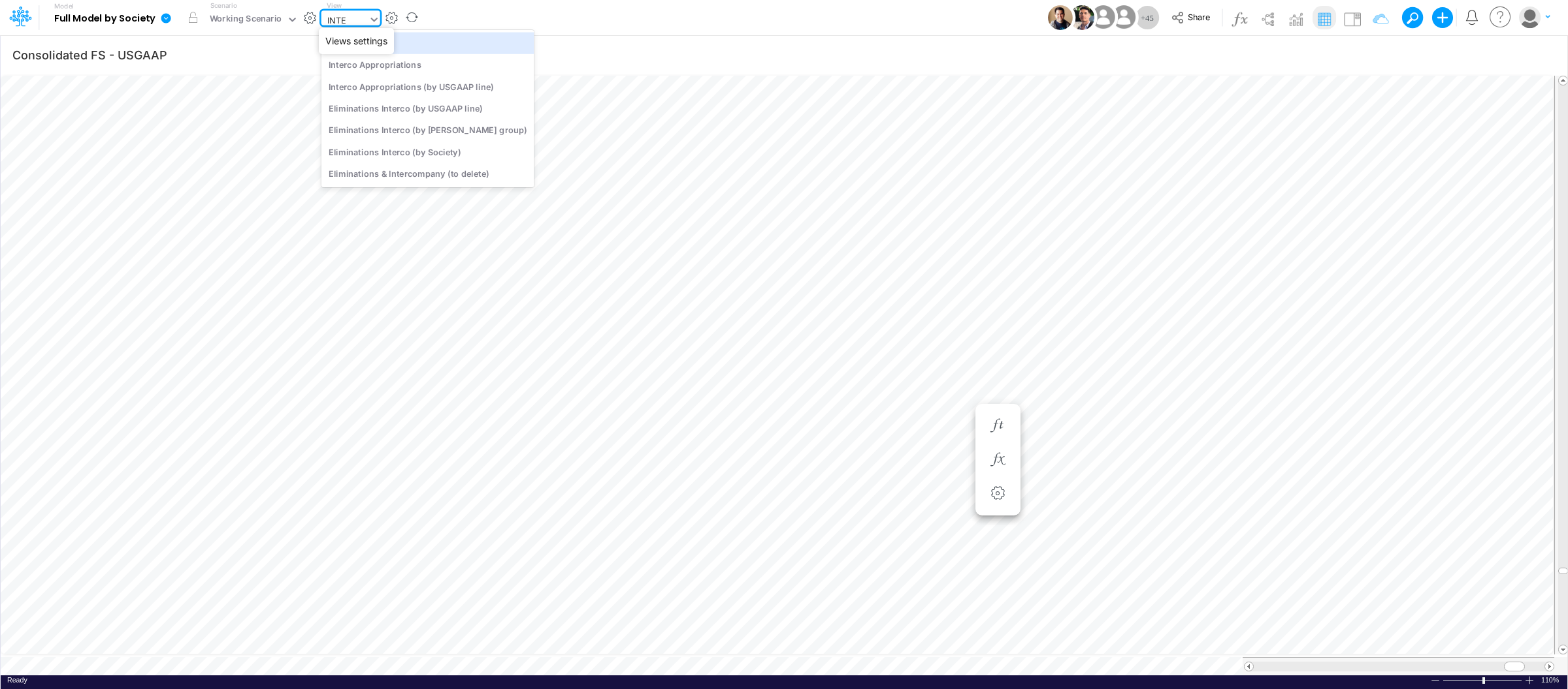
type input "INTER"
type input "Intercos G&A"
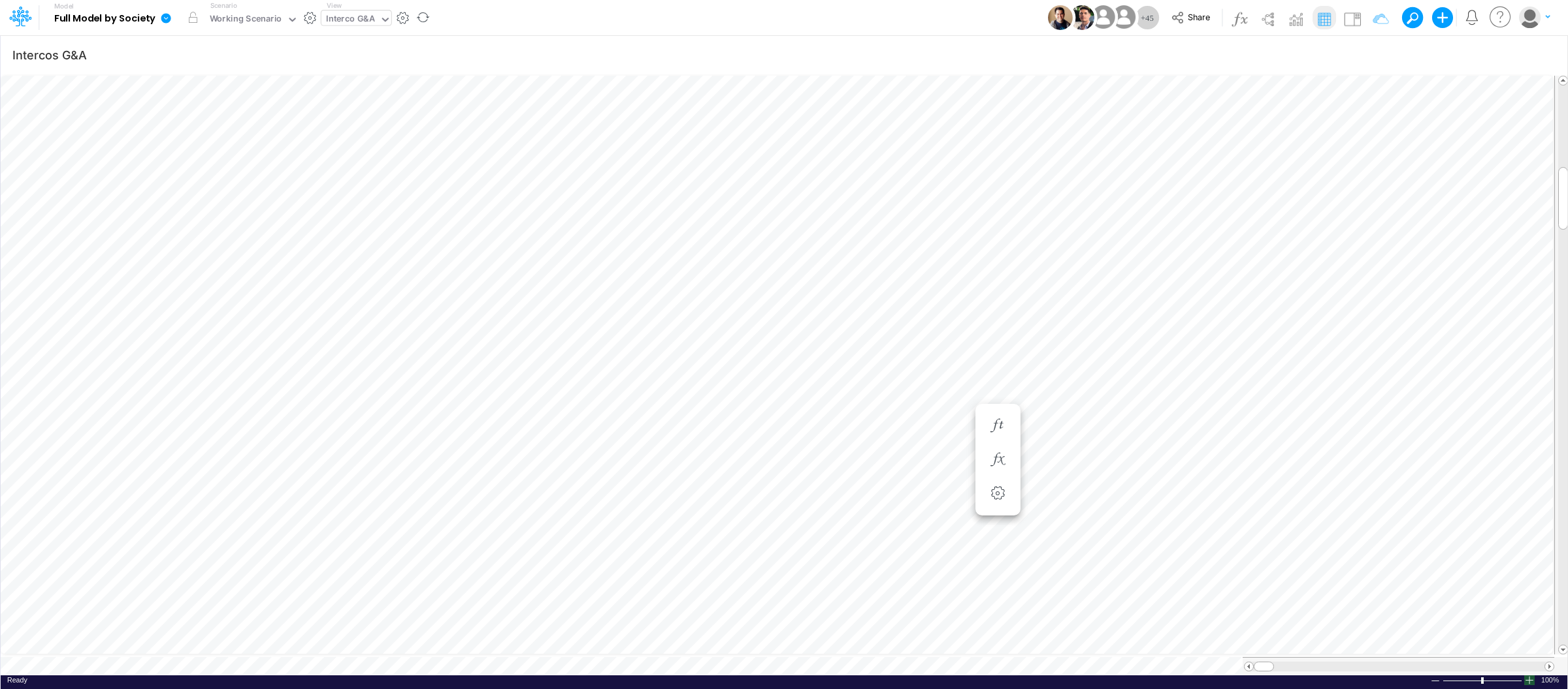
click at [1531, 678] on div at bounding box center [1528, 680] width 11 height 10
click at [1531, 677] on div at bounding box center [1528, 680] width 11 height 10
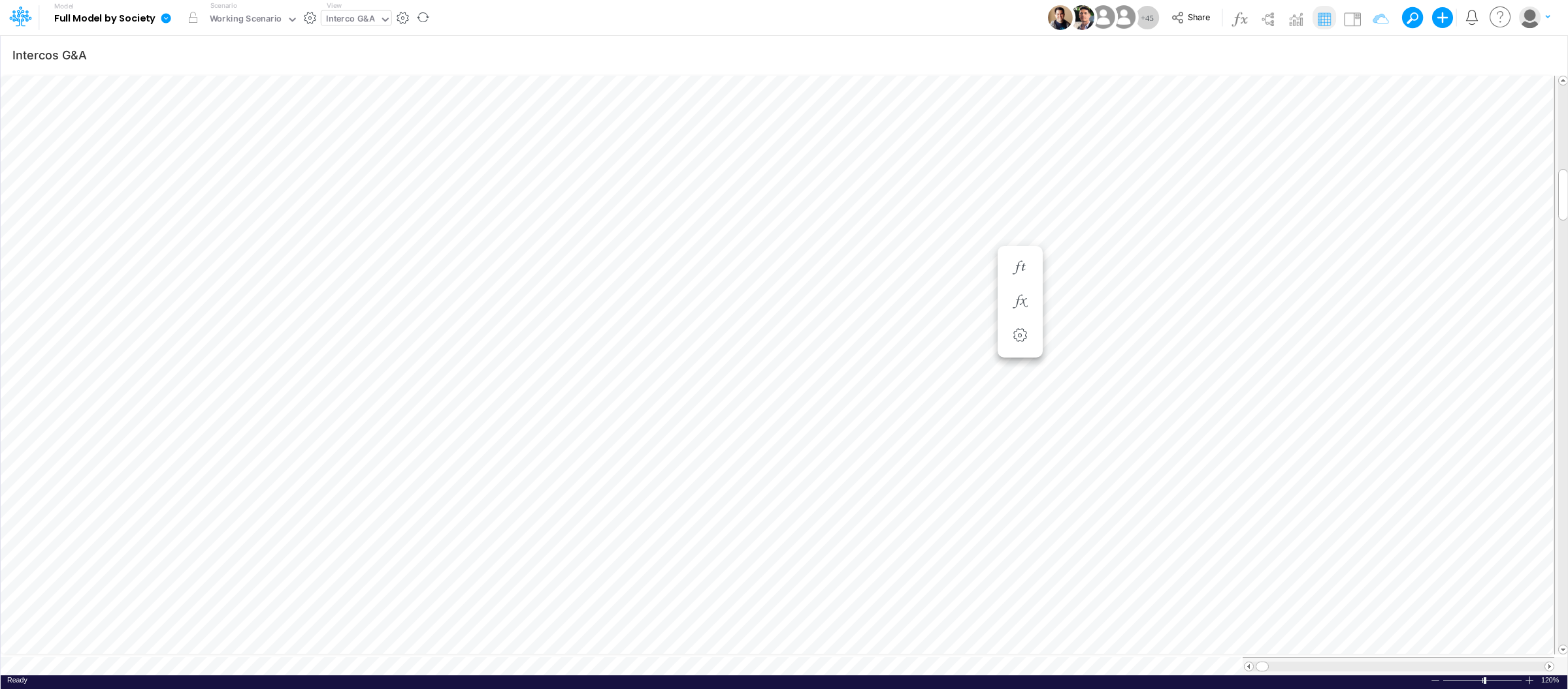
scroll to position [0, 1]
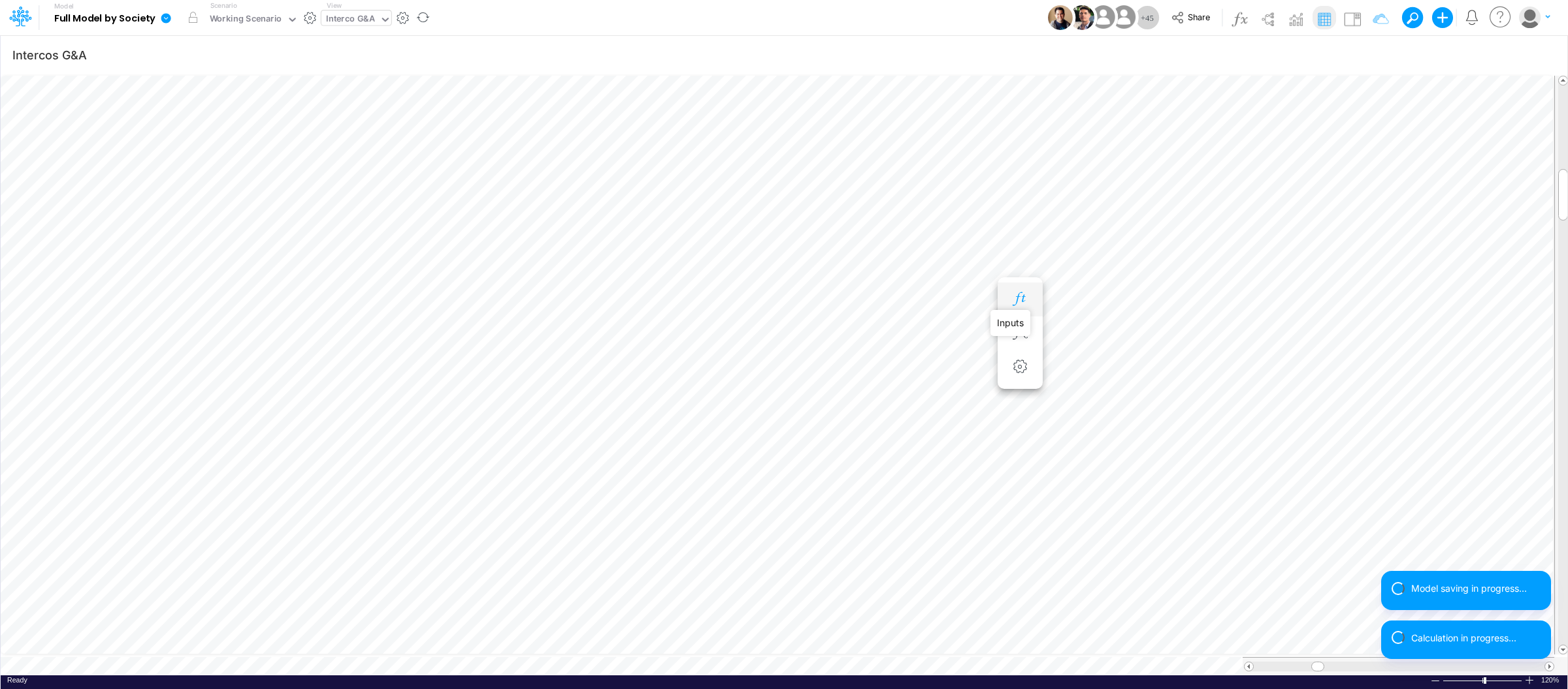
click at [1026, 295] on icon "button" at bounding box center [1020, 299] width 19 height 14
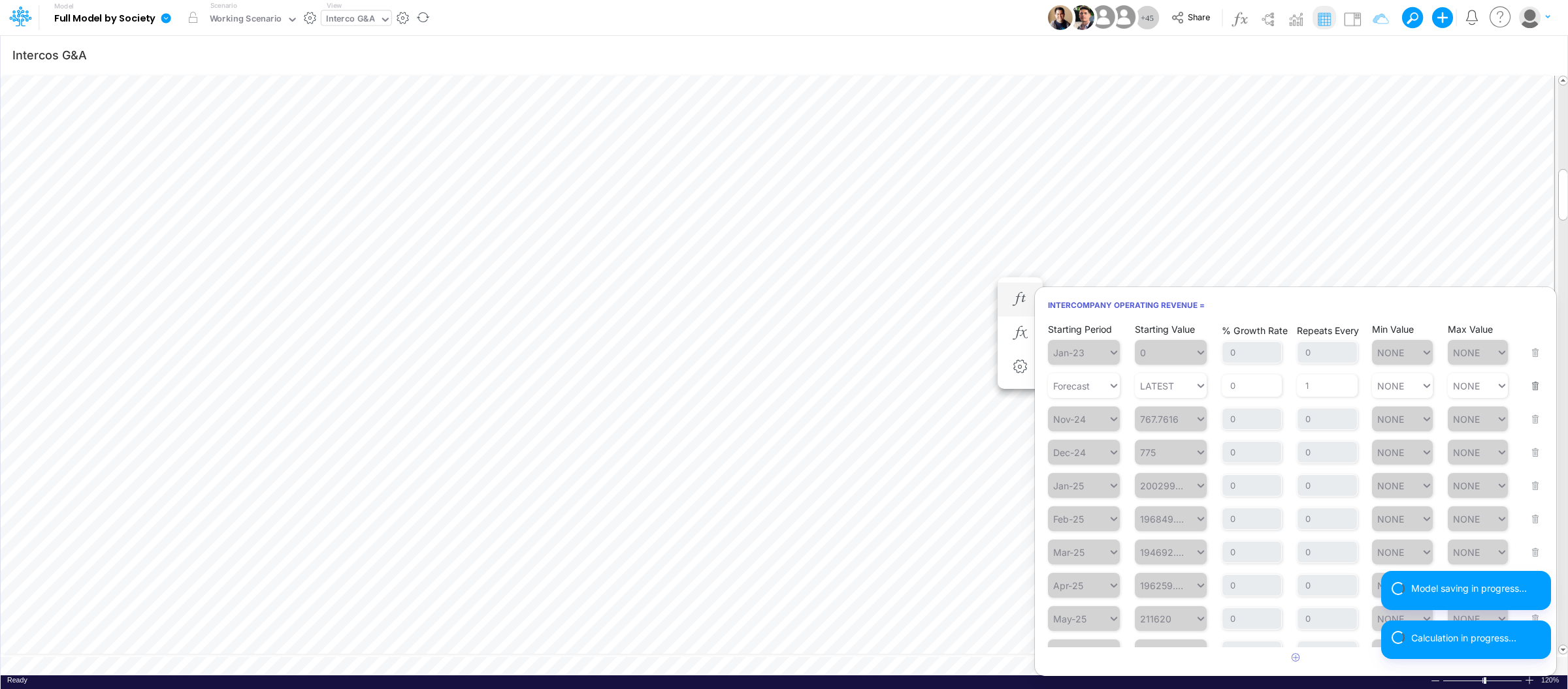
scroll to position [54, 0]
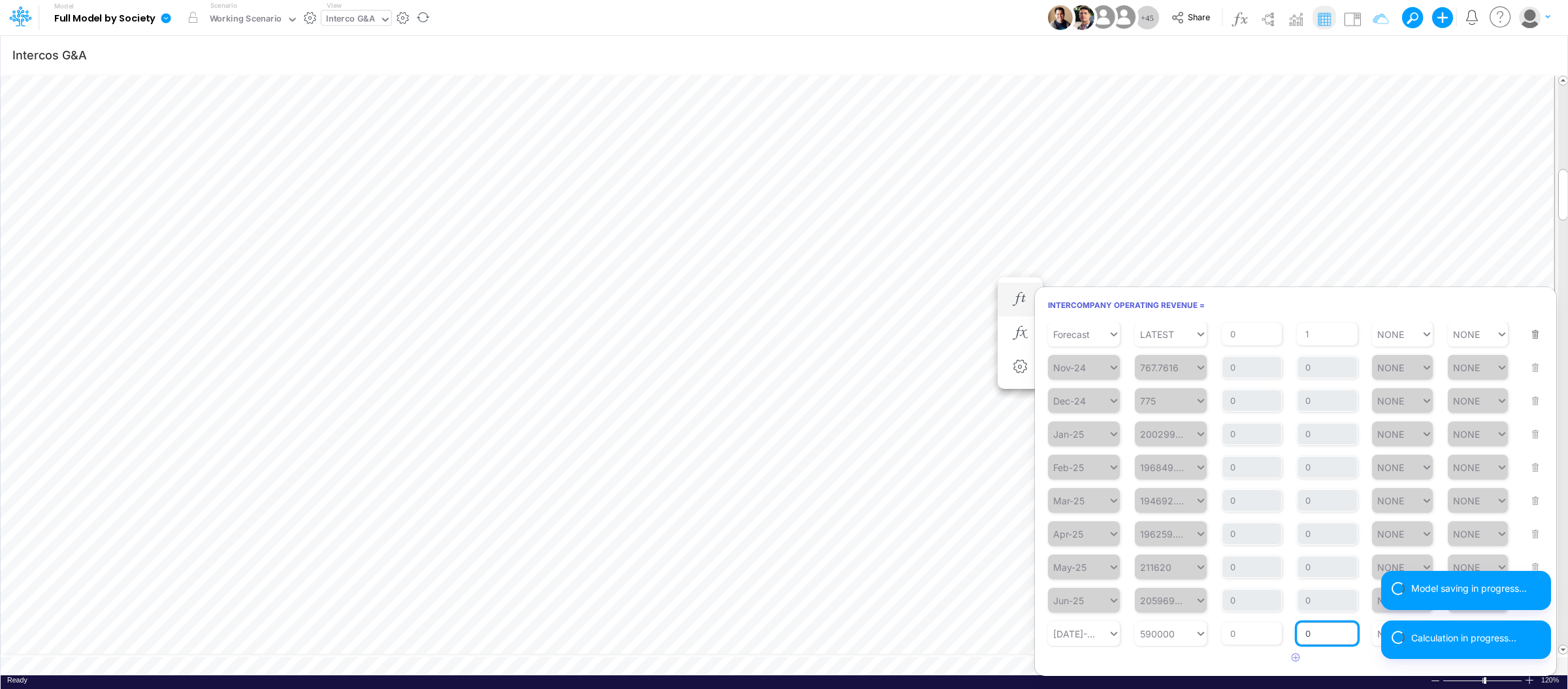
click at [1325, 634] on input "0" at bounding box center [1326, 633] width 61 height 22
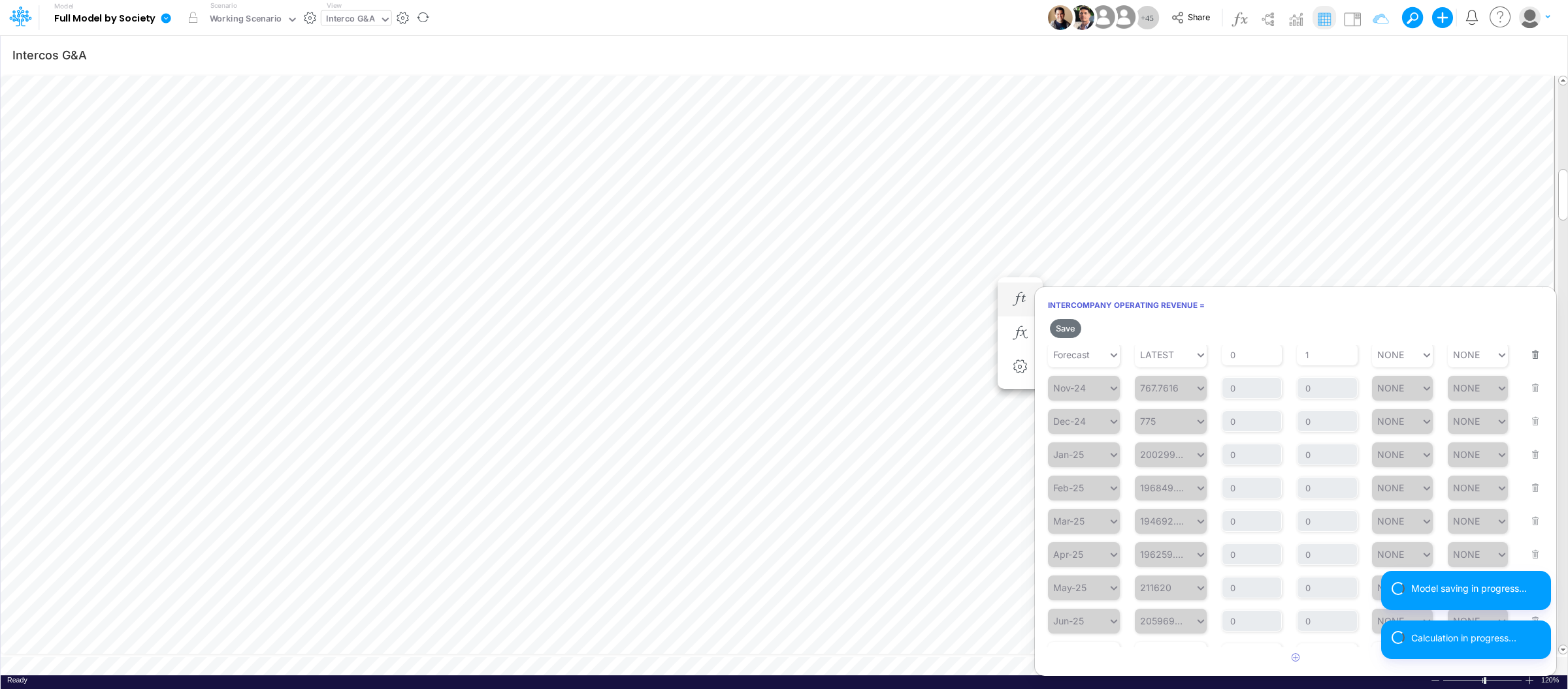
scroll to position [78, 0]
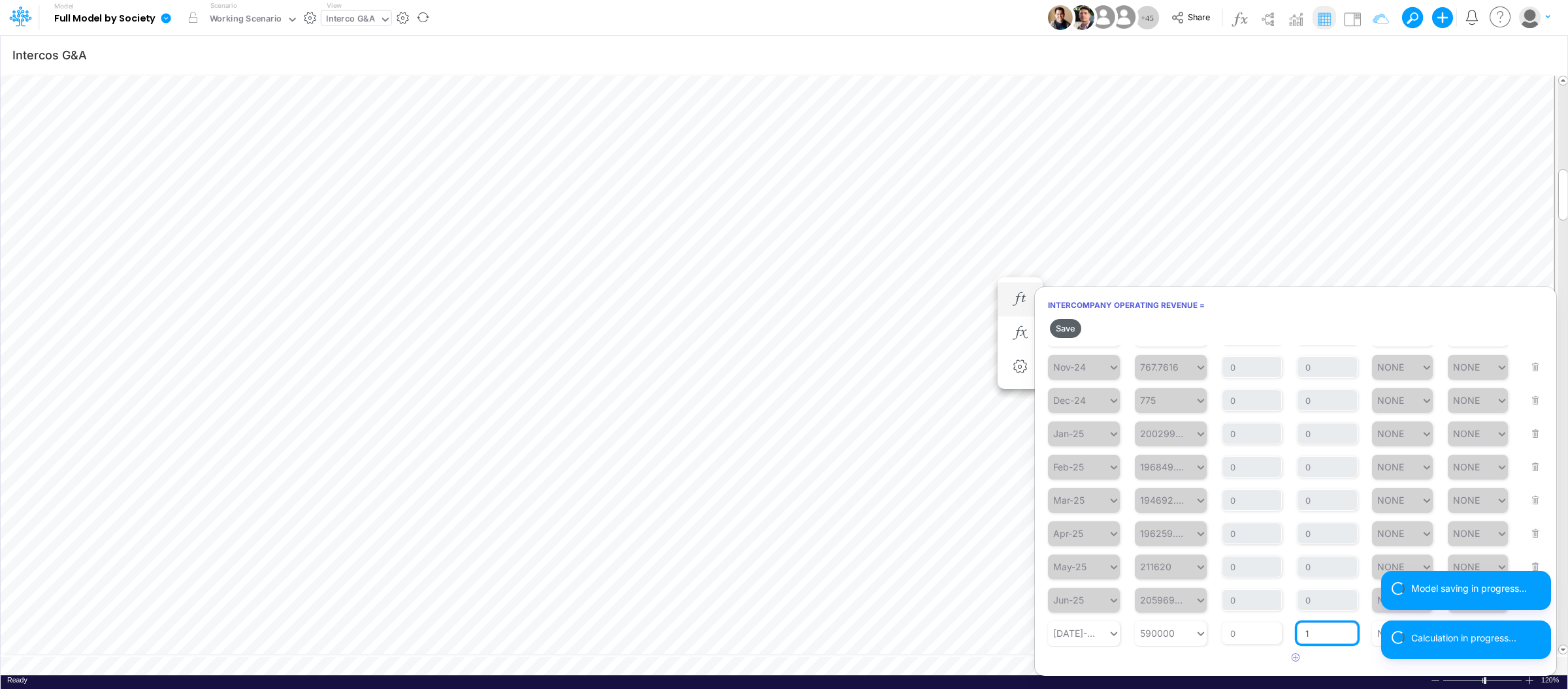
type input "1"
click at [1070, 326] on button "Save" at bounding box center [1065, 328] width 32 height 19
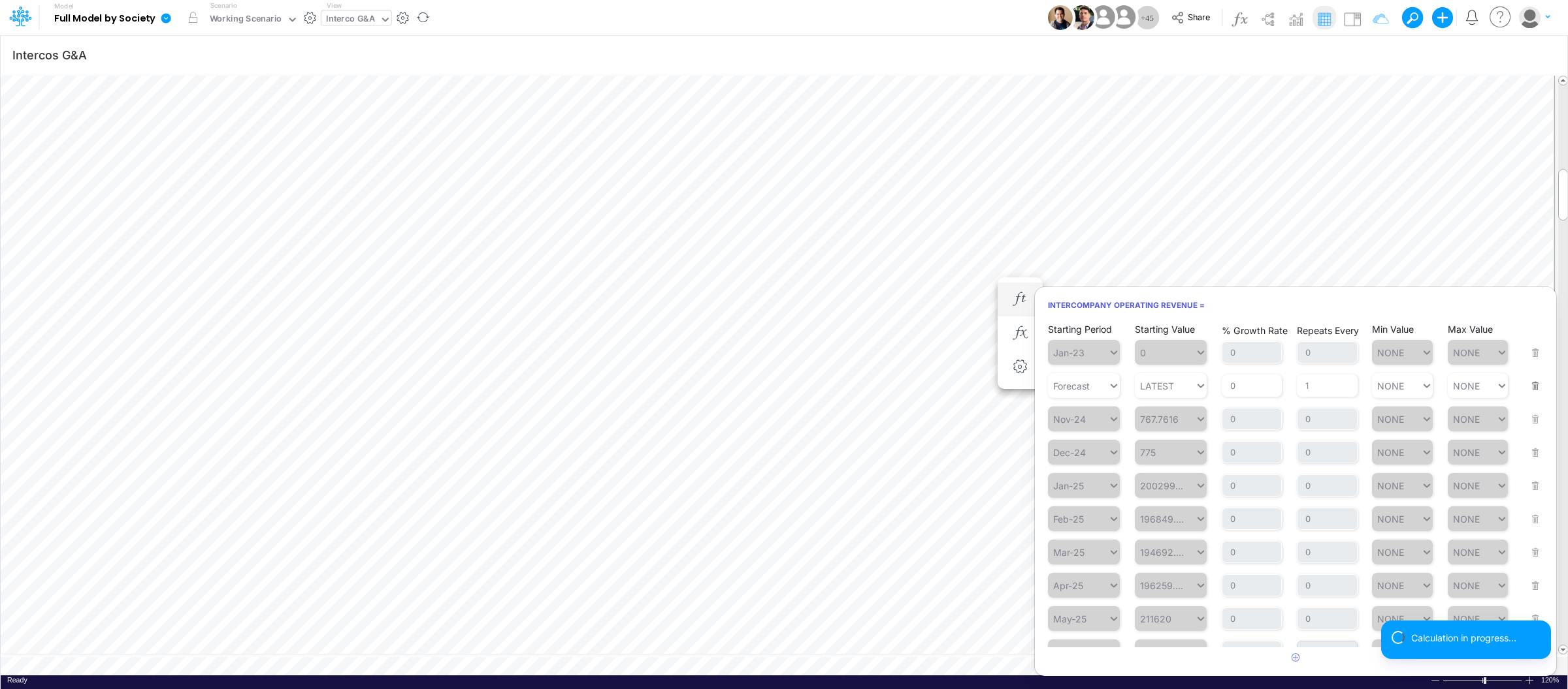
scroll to position [54, 0]
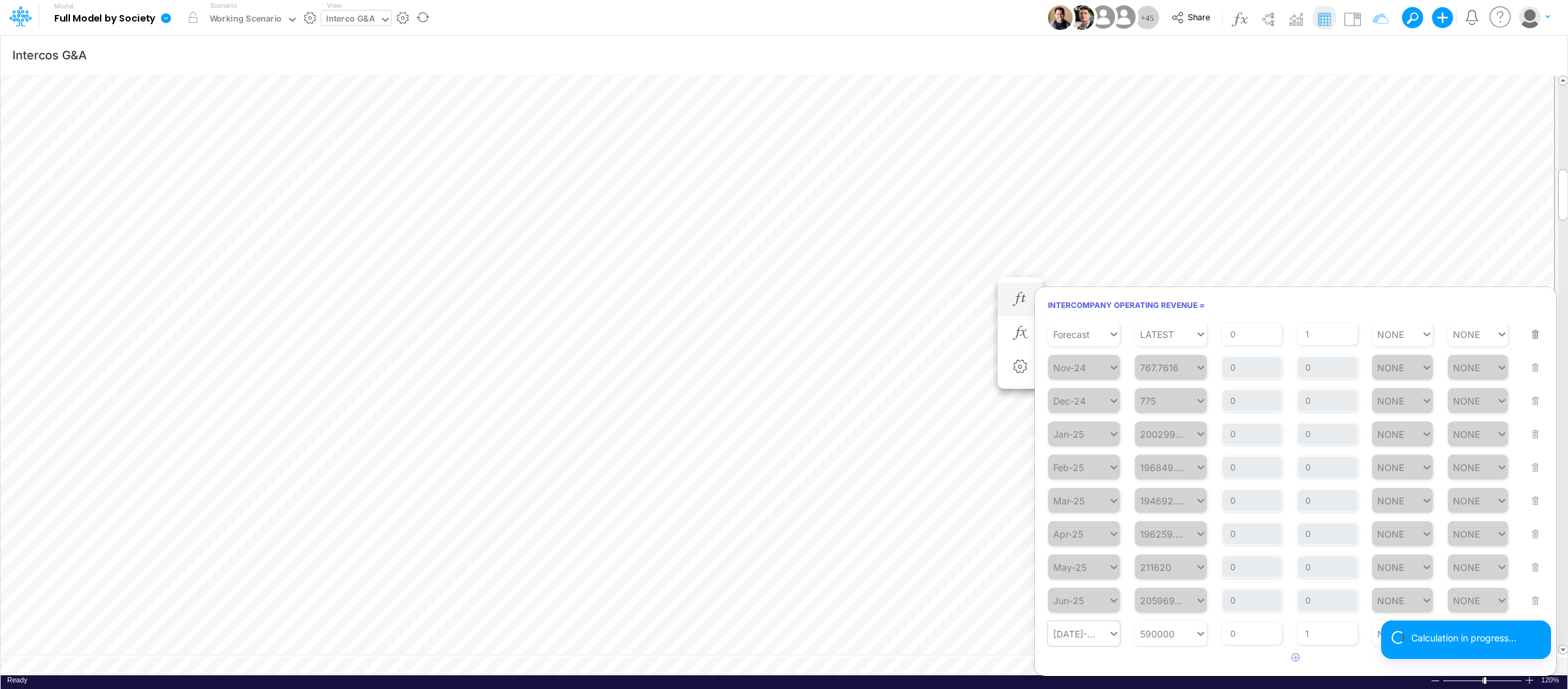
click at [1115, 632] on icon at bounding box center [1114, 634] width 12 height 13
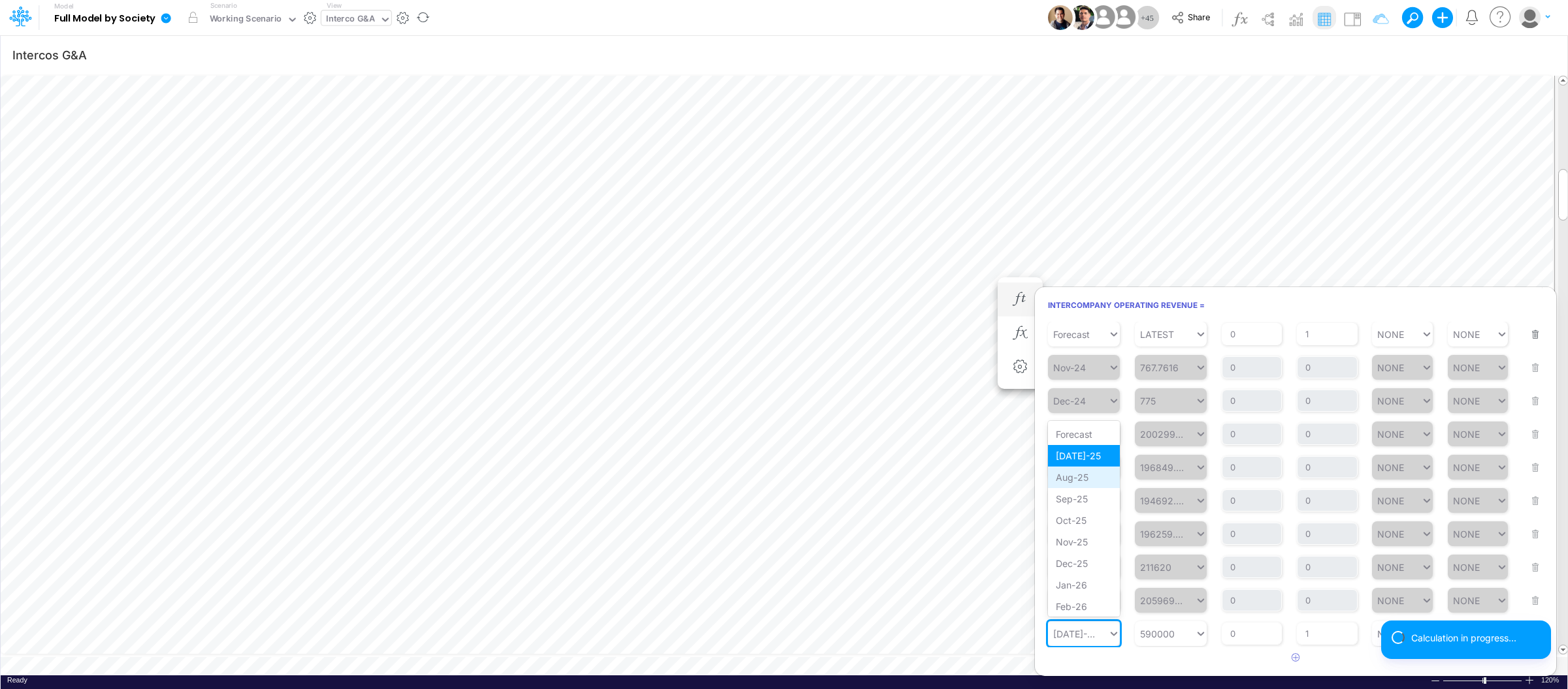
click at [1081, 485] on div "Aug-25" at bounding box center [1083, 477] width 72 height 22
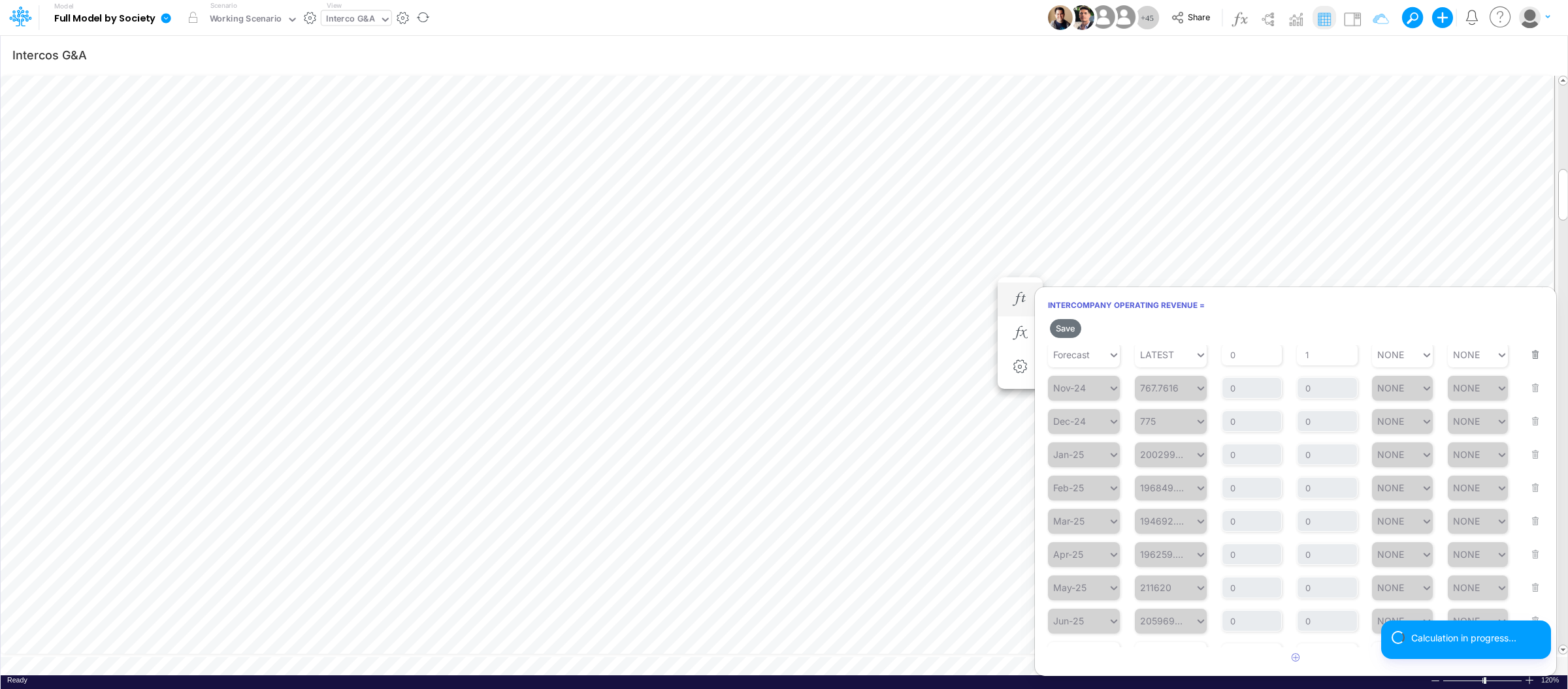
scroll to position [78, 0]
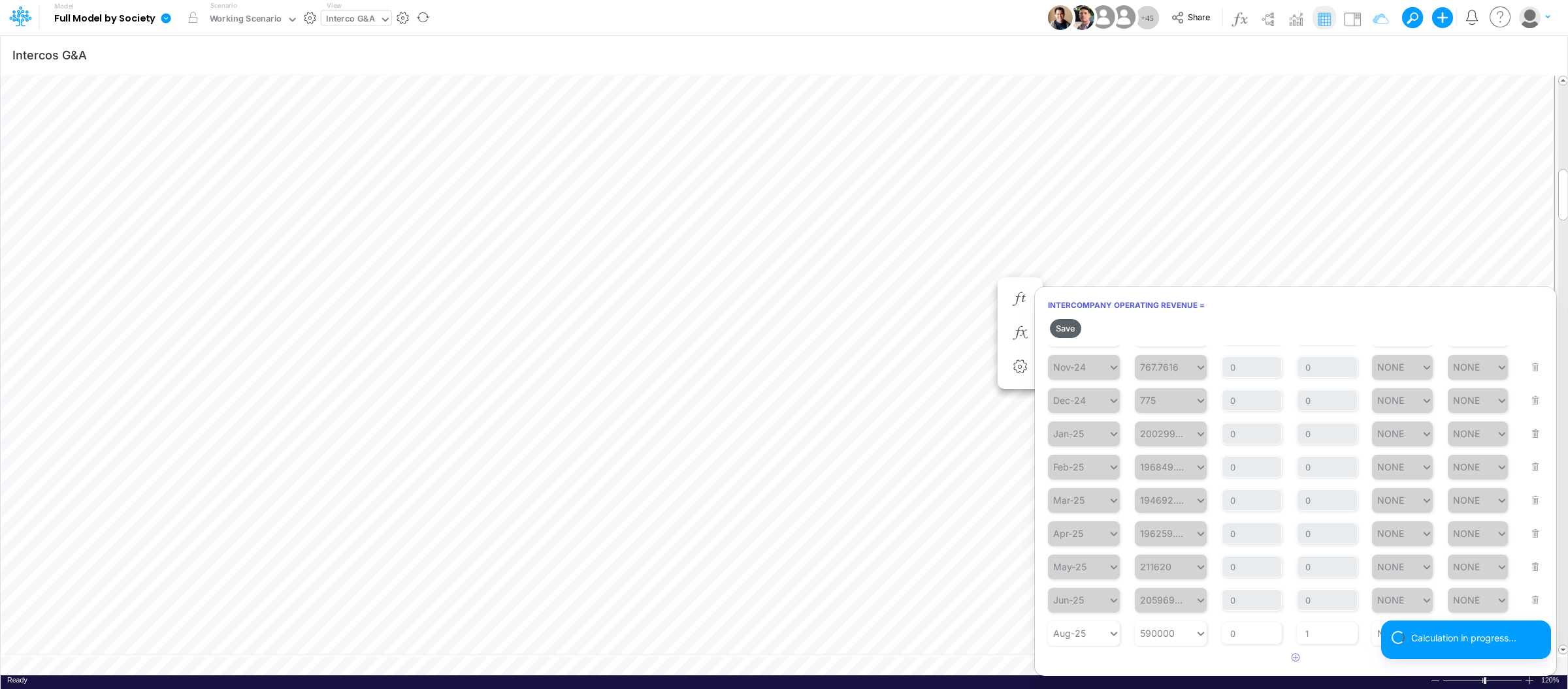
click at [1070, 327] on button "Save" at bounding box center [1065, 328] width 32 height 19
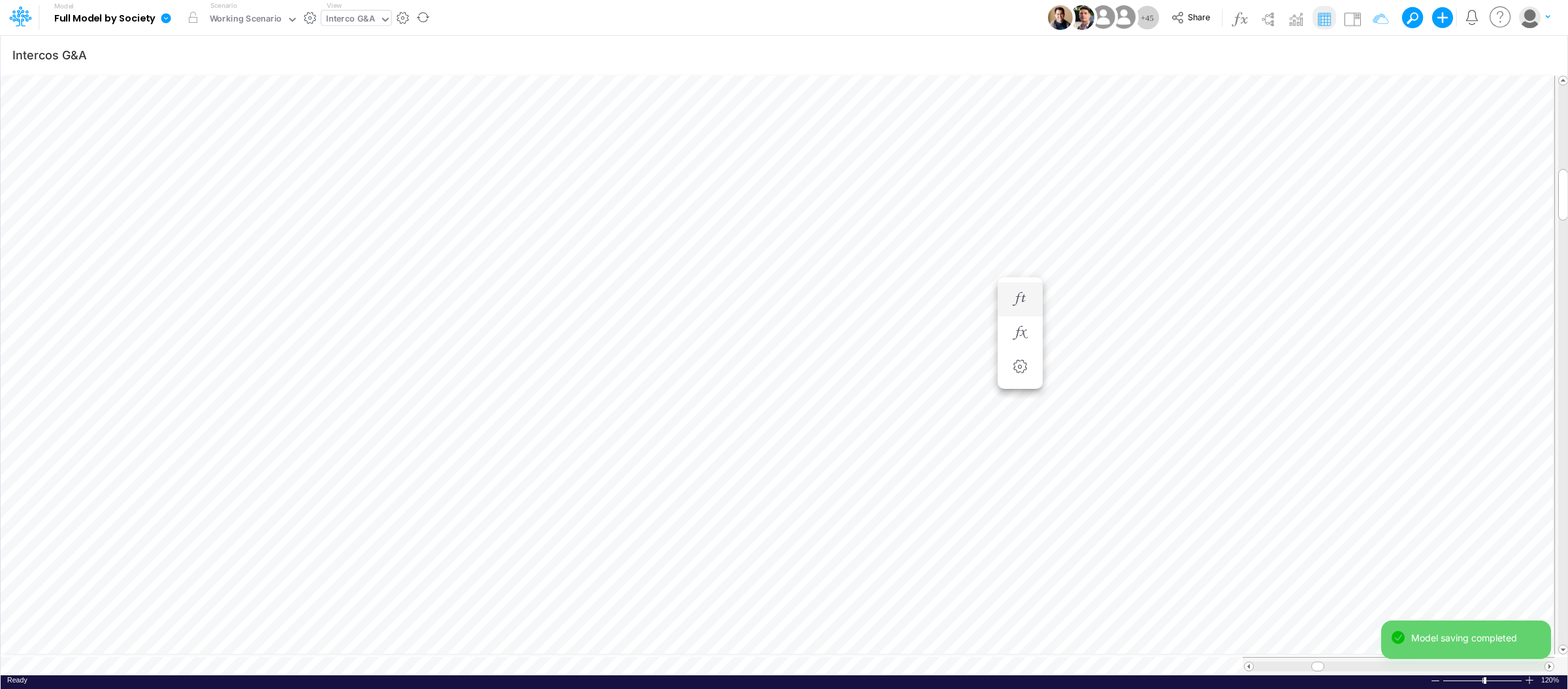
scroll to position [0, 1]
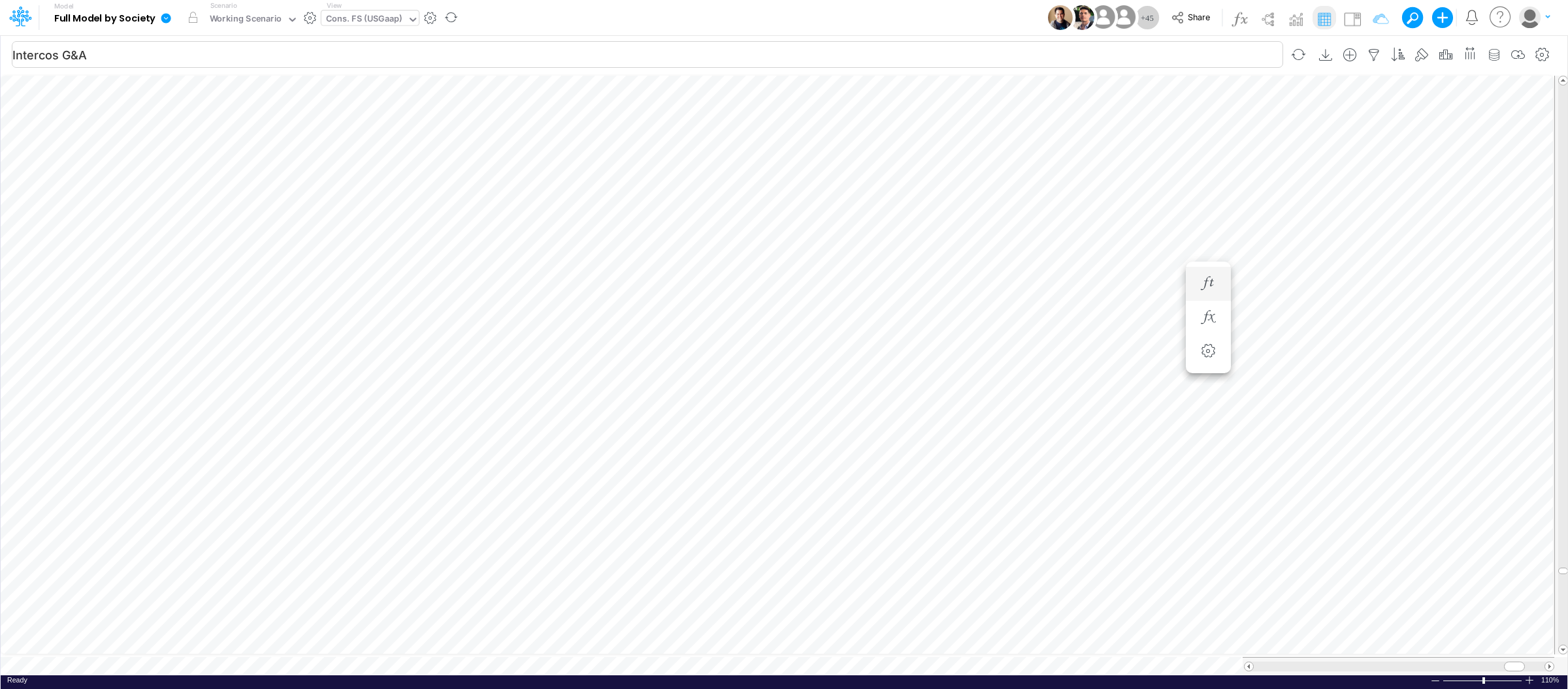
type input "Consolidated FS - USGAAP"
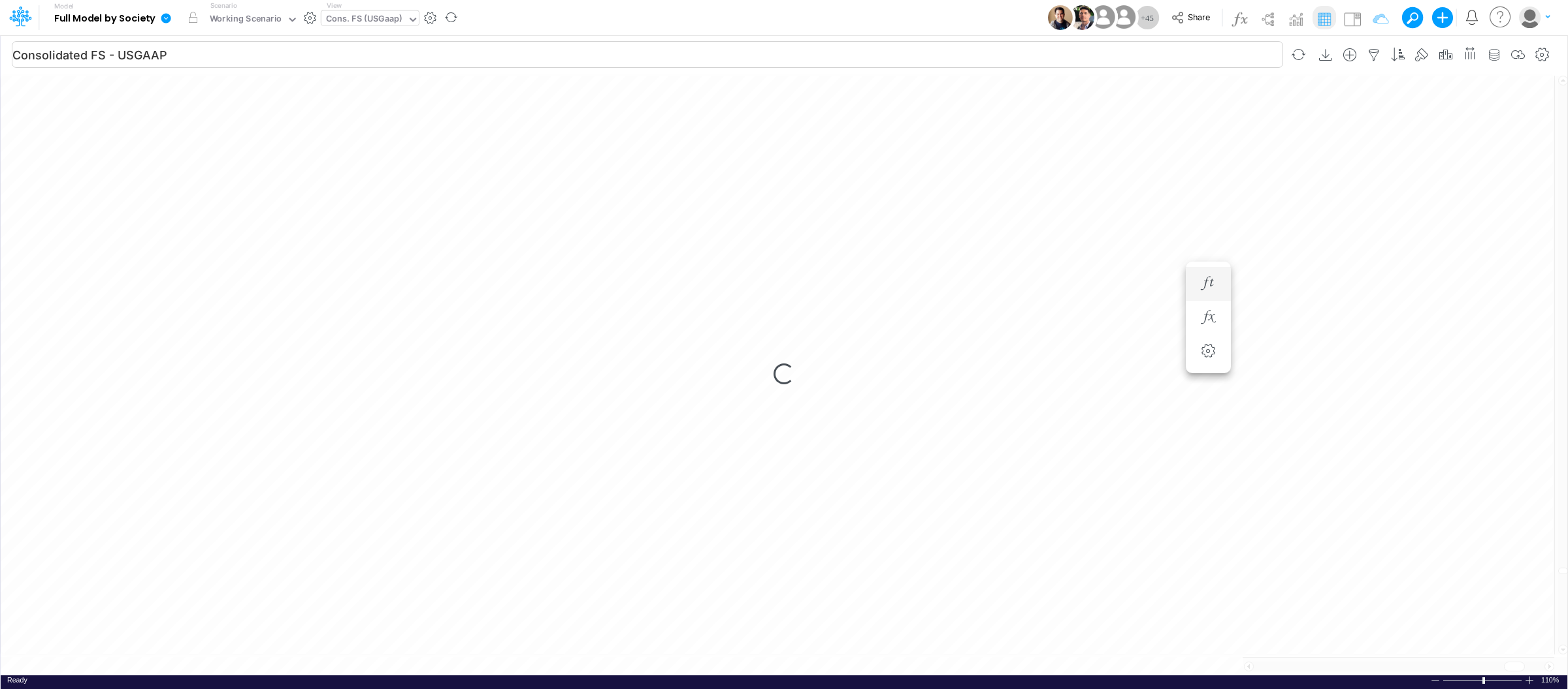
scroll to position [0, 1]
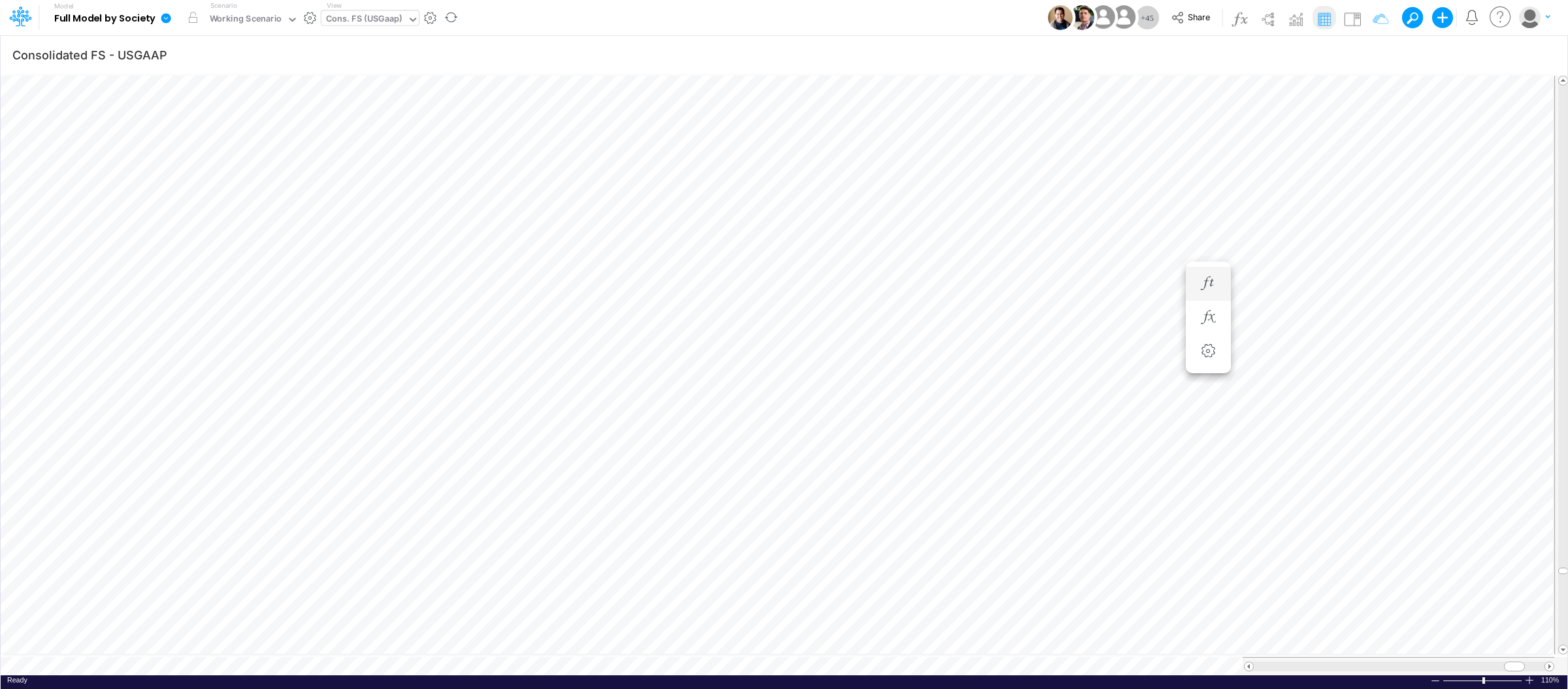
click at [166, 19] on icon at bounding box center [166, 18] width 12 height 12
click at [239, 137] on button "View model info" at bounding box center [231, 135] width 140 height 20
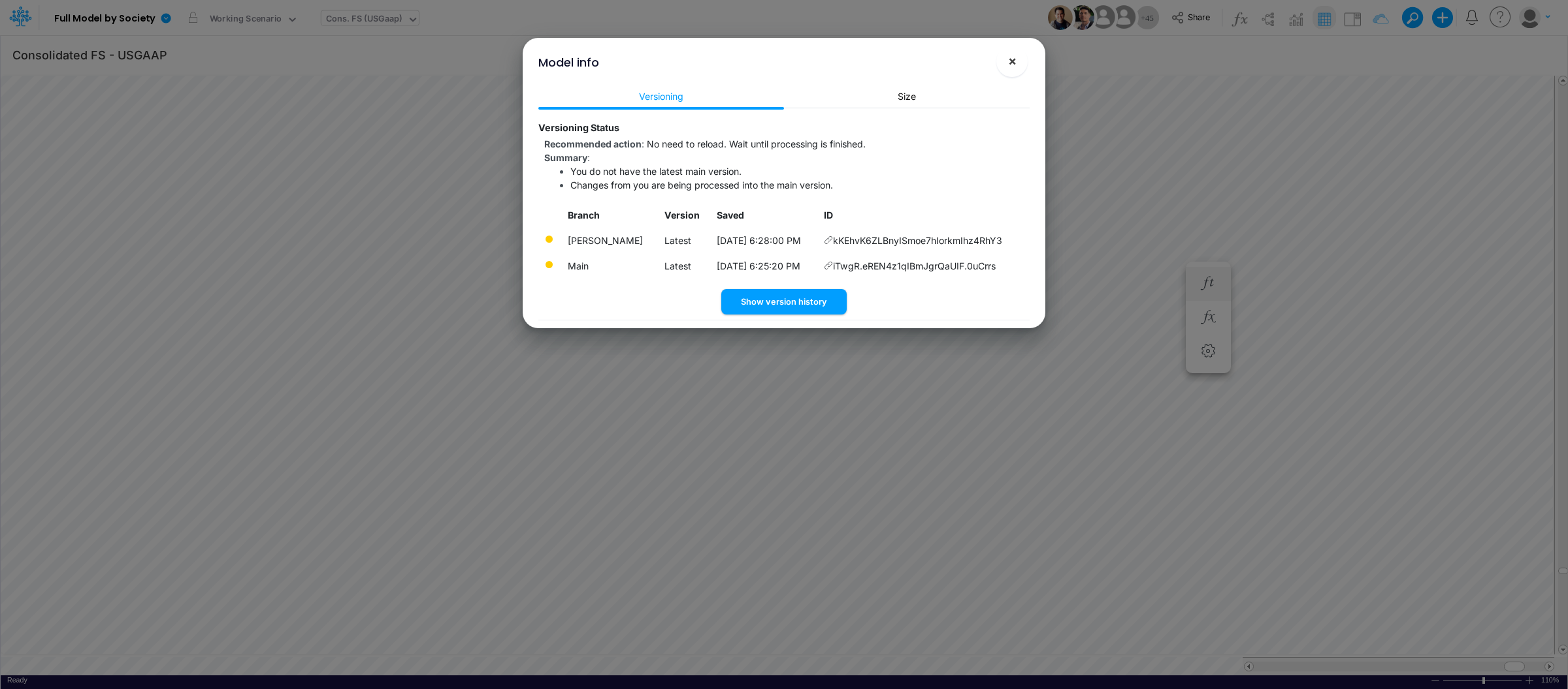
click at [1014, 61] on span "×" at bounding box center [1012, 60] width 9 height 15
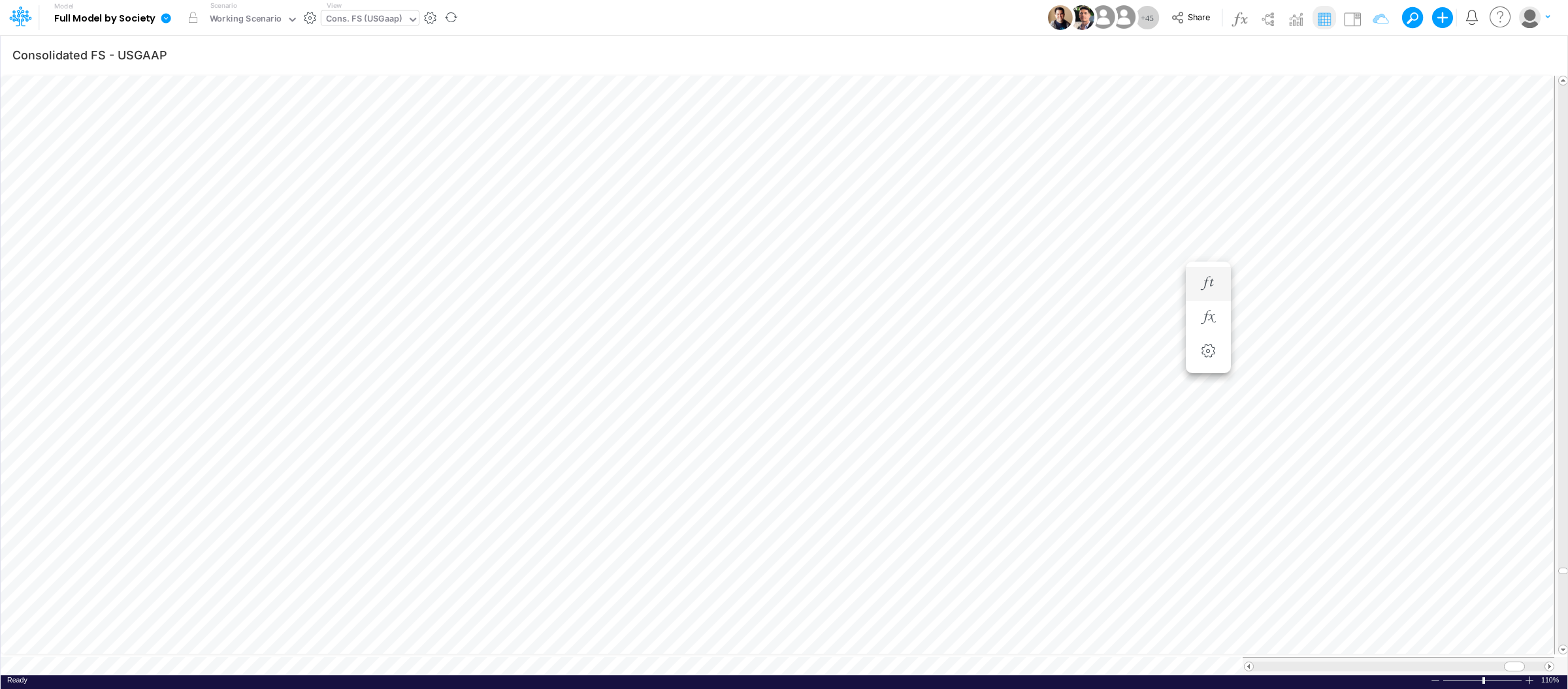
click at [165, 9] on link at bounding box center [168, 18] width 26 height 34
click at [234, 134] on button "View model info" at bounding box center [231, 135] width 140 height 20
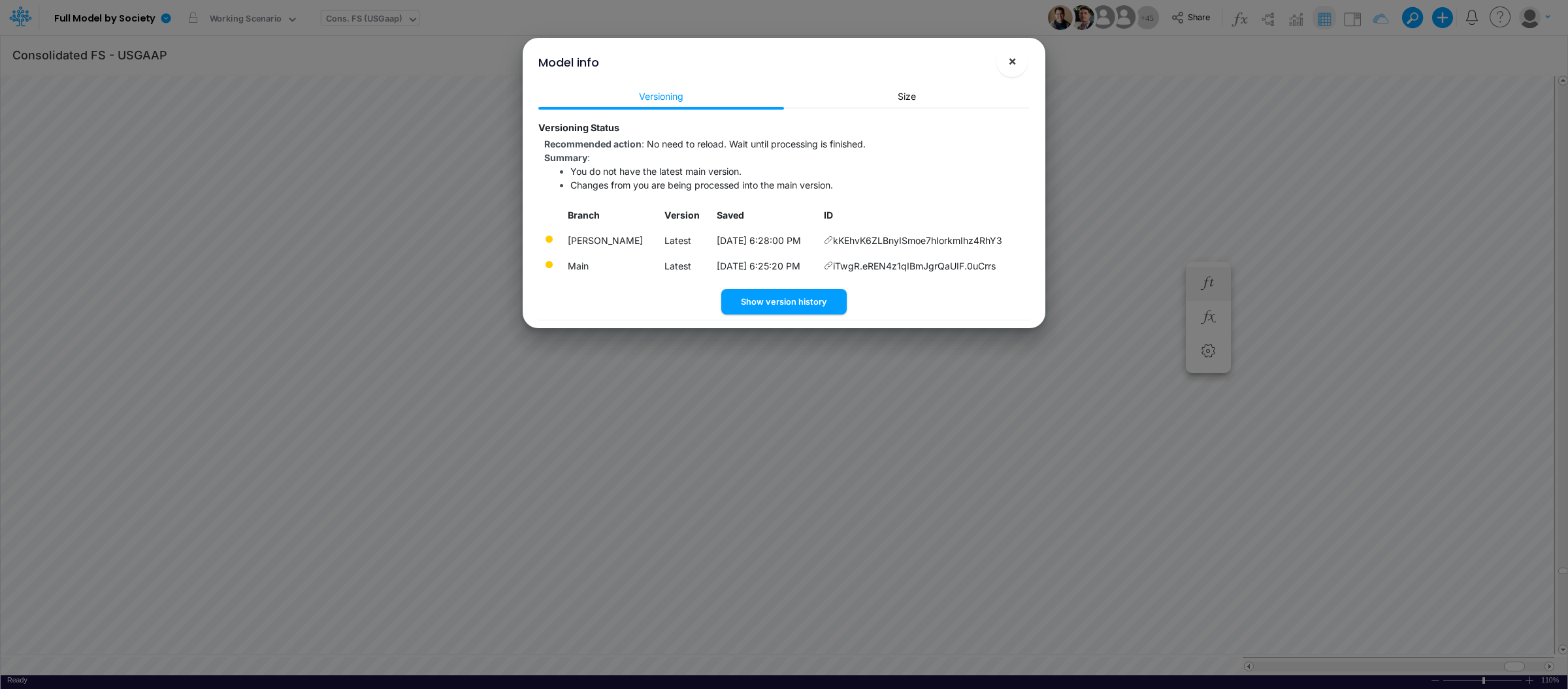
click at [1013, 63] on span "×" at bounding box center [1012, 60] width 9 height 15
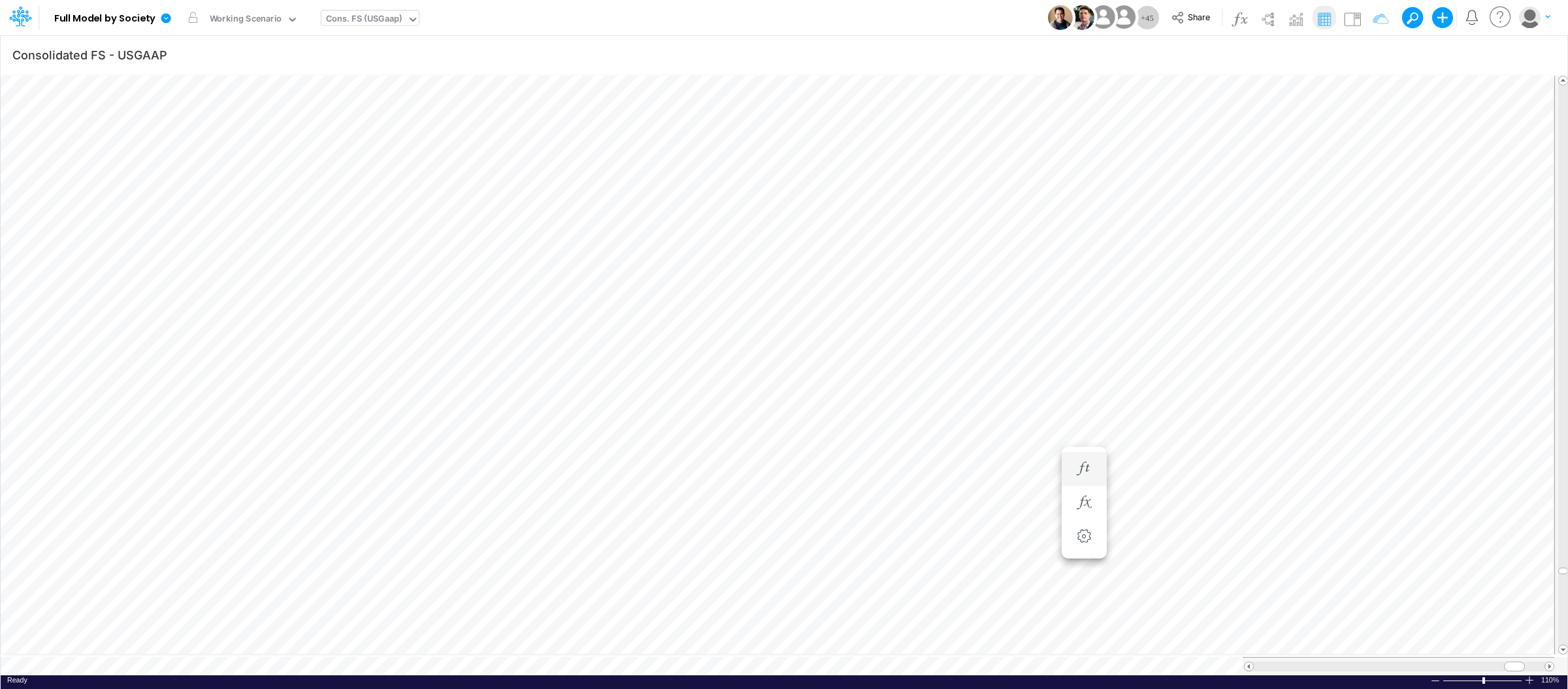
scroll to position [0, 1]
click at [378, 22] on div "Cons. FS (USGaap)" at bounding box center [364, 19] width 77 height 15
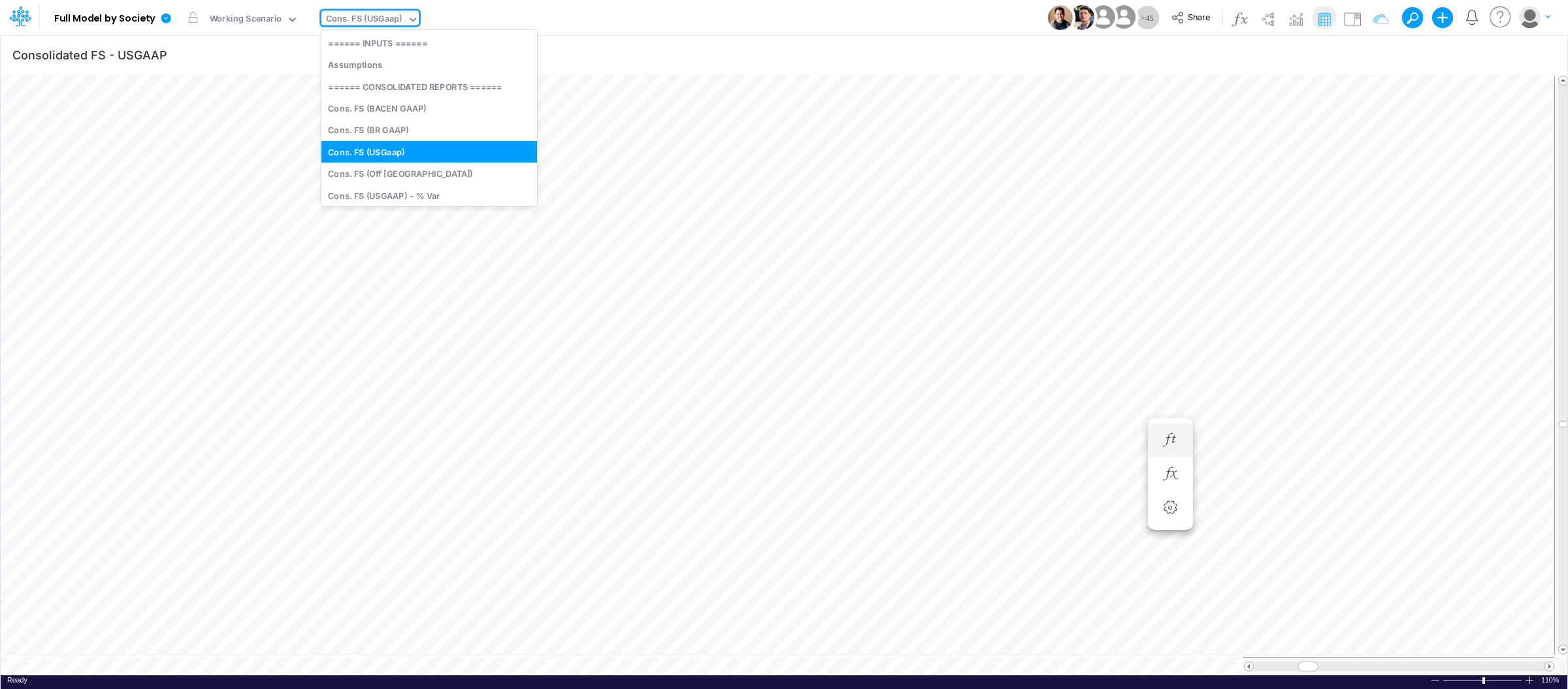
type input "bs"
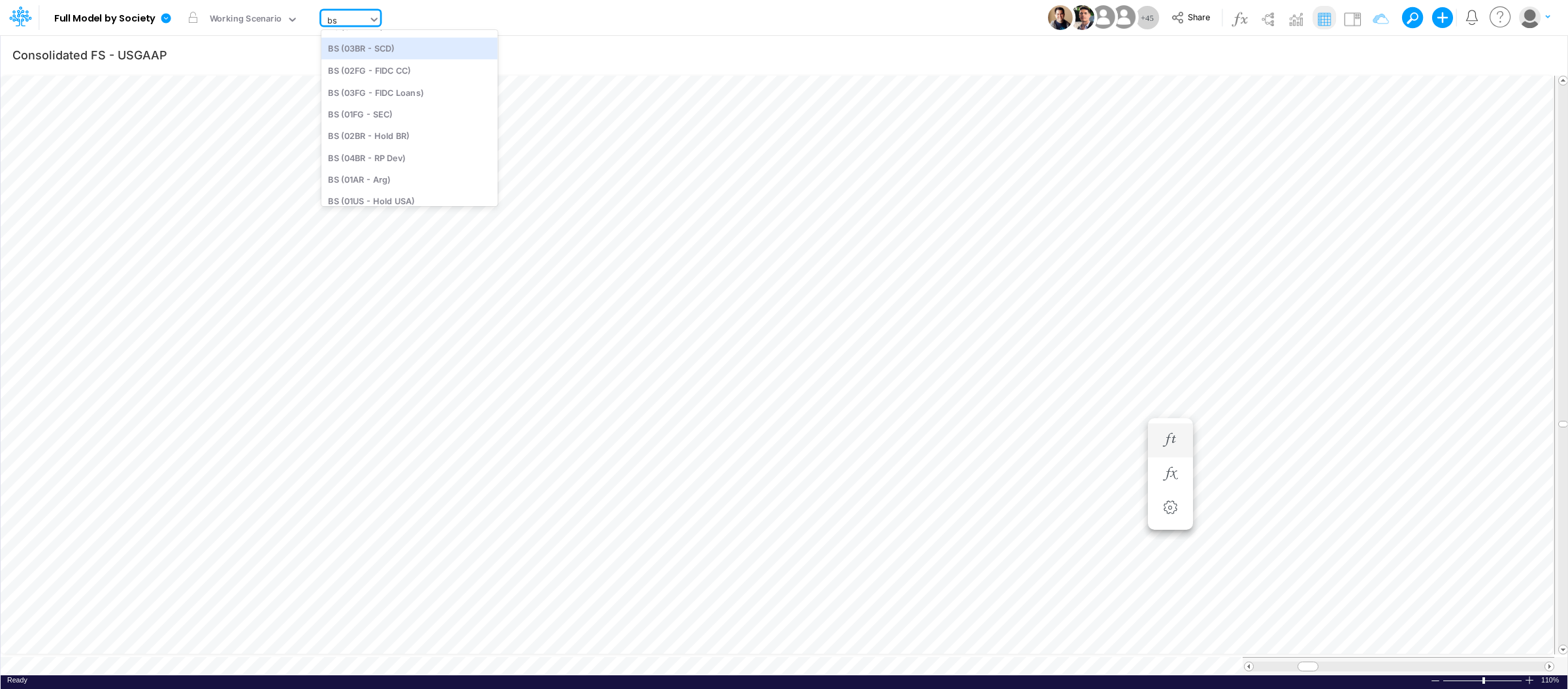
scroll to position [91, 0]
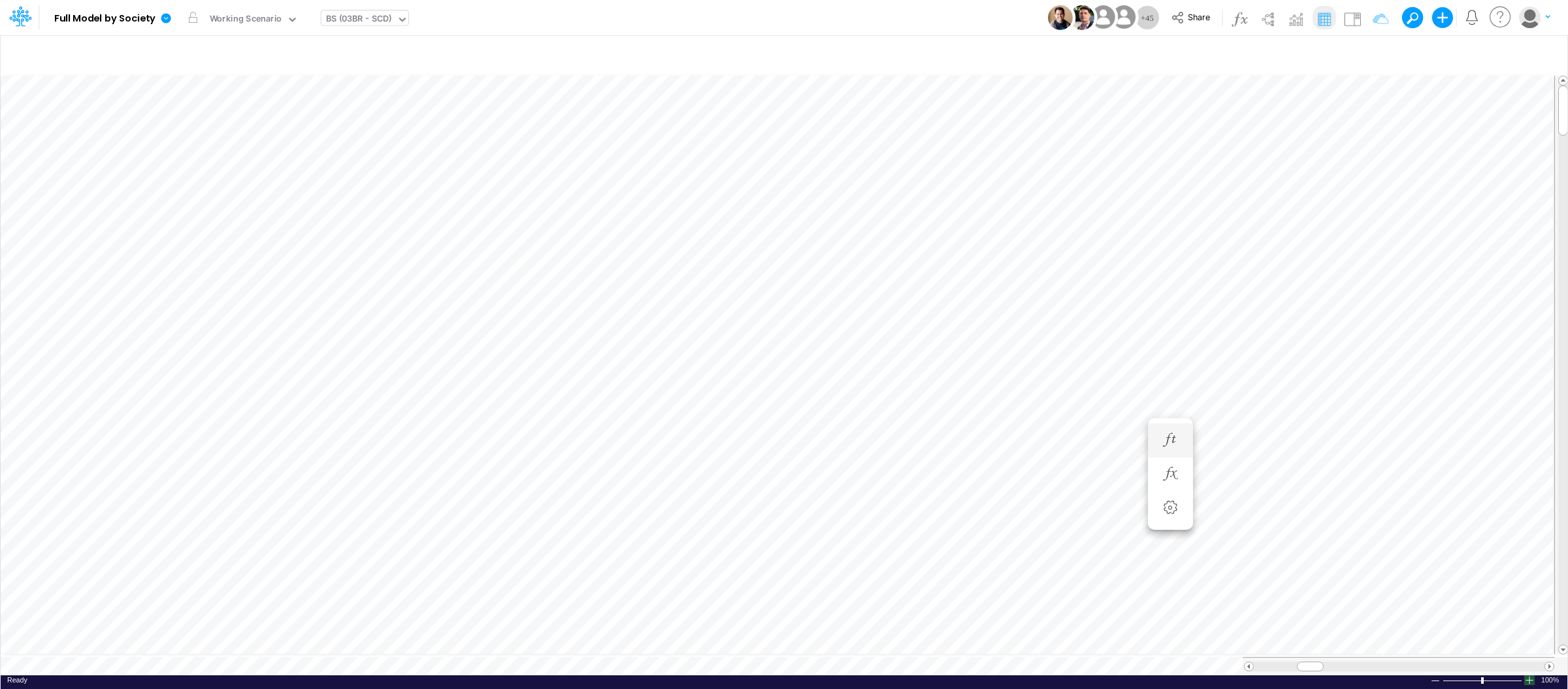
click at [1529, 675] on div at bounding box center [1528, 680] width 11 height 10
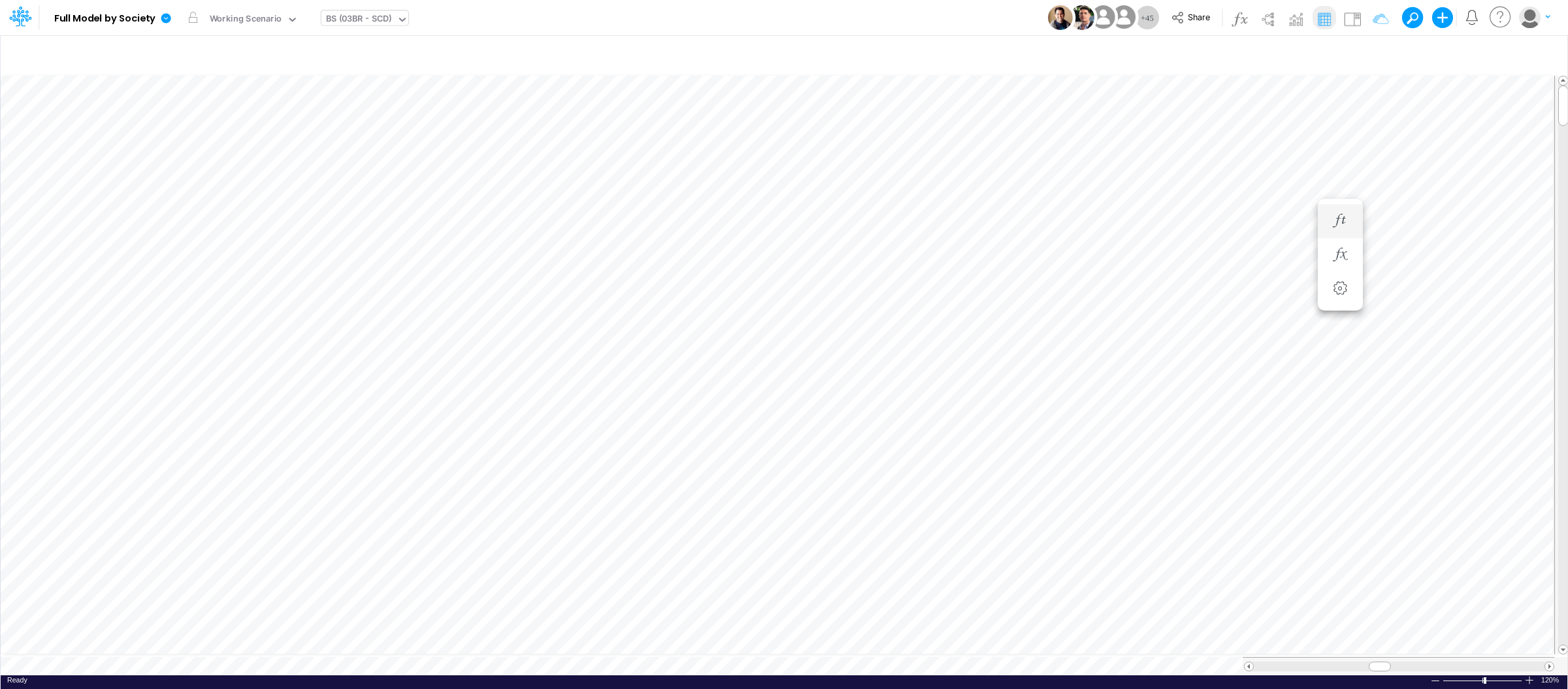
type input "Intercos G&A"
click at [164, 15] on icon at bounding box center [166, 18] width 10 height 10
click at [233, 128] on button "View model info" at bounding box center [231, 135] width 140 height 20
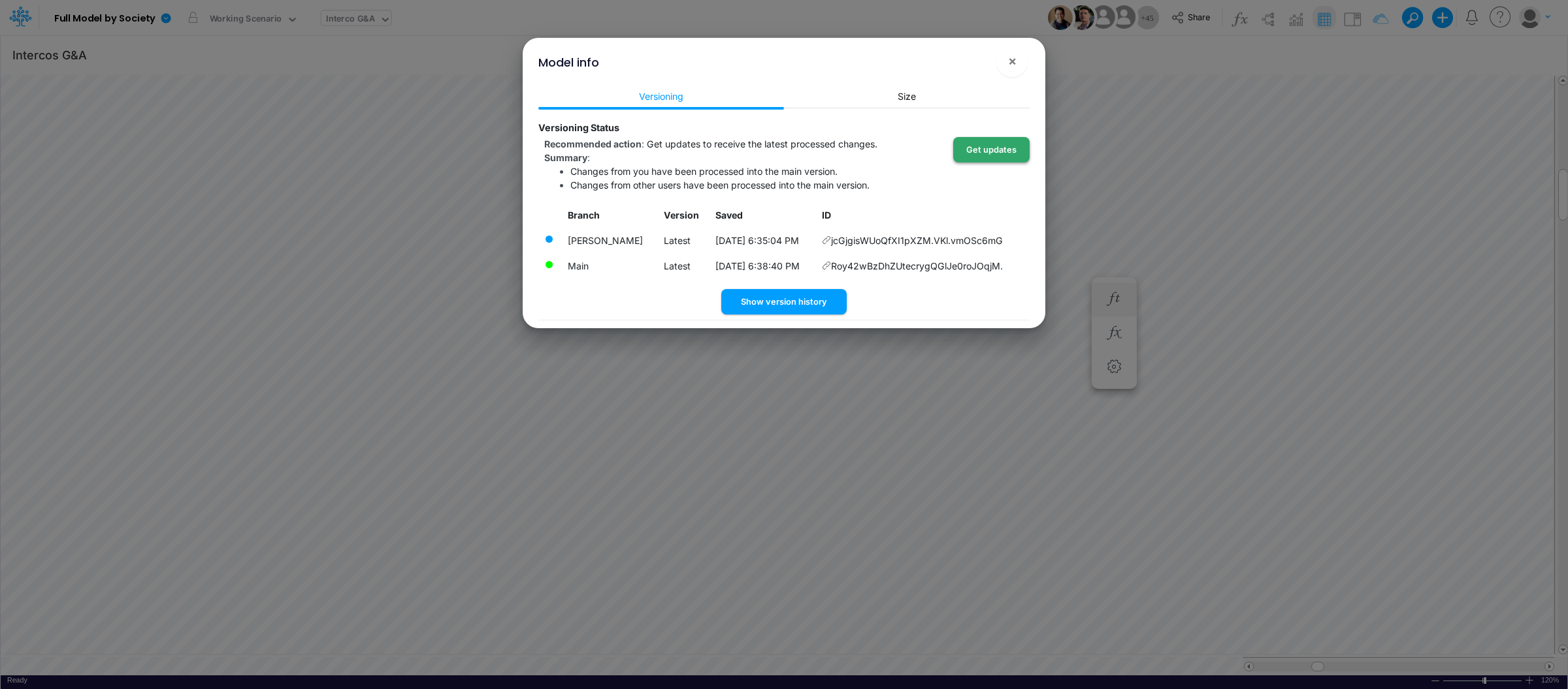
click at [1010, 148] on button "Get updates" at bounding box center [991, 150] width 77 height 26
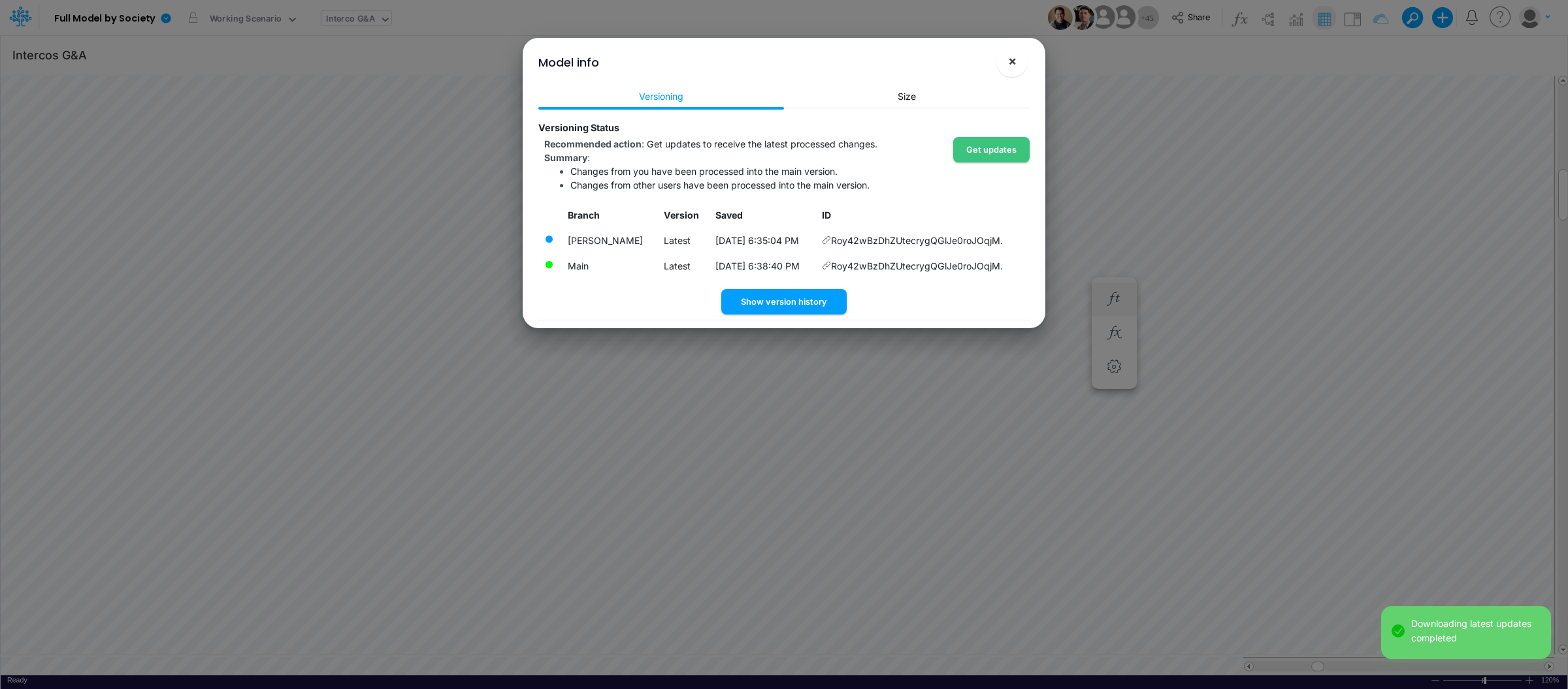
click at [1013, 59] on span "×" at bounding box center [1012, 60] width 9 height 15
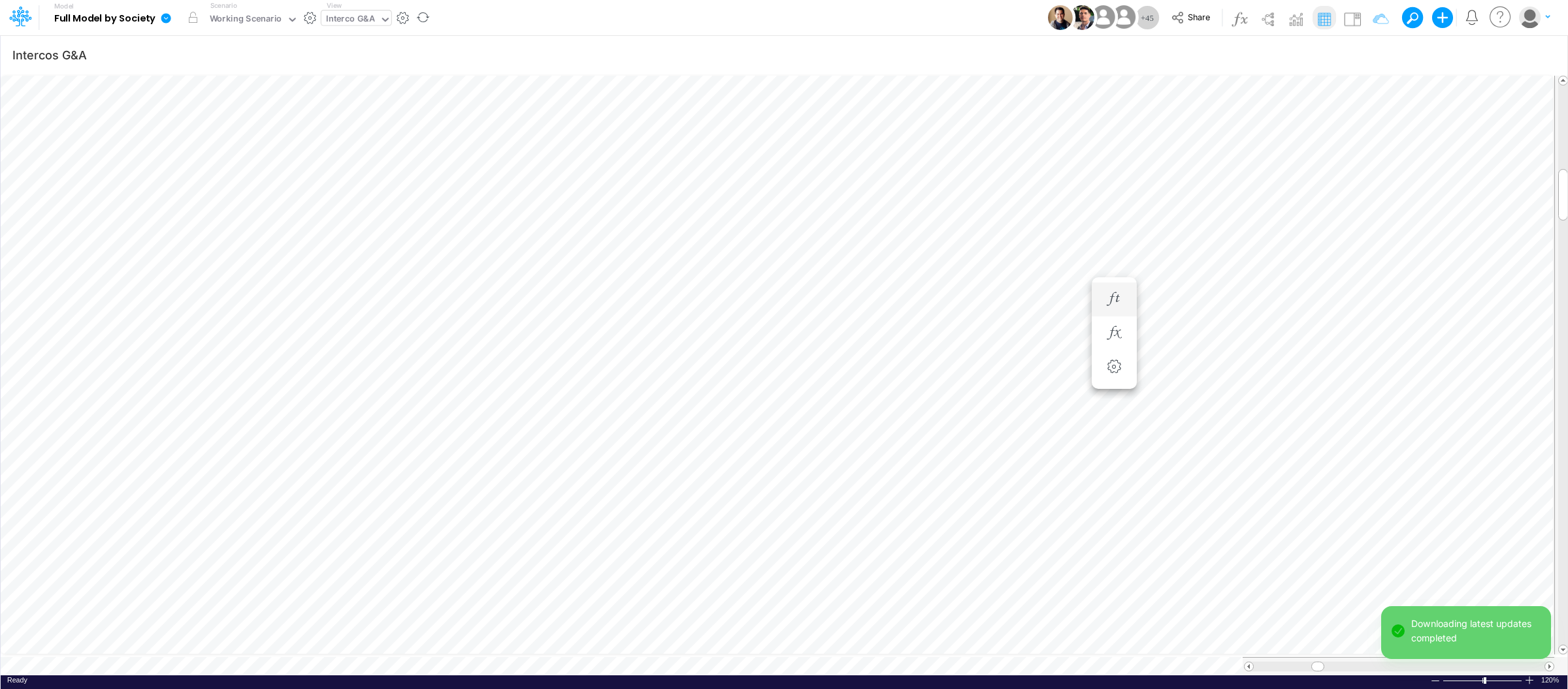
click at [160, 17] on icon at bounding box center [166, 18] width 12 height 12
click at [224, 137] on button "View model info" at bounding box center [231, 135] width 140 height 20
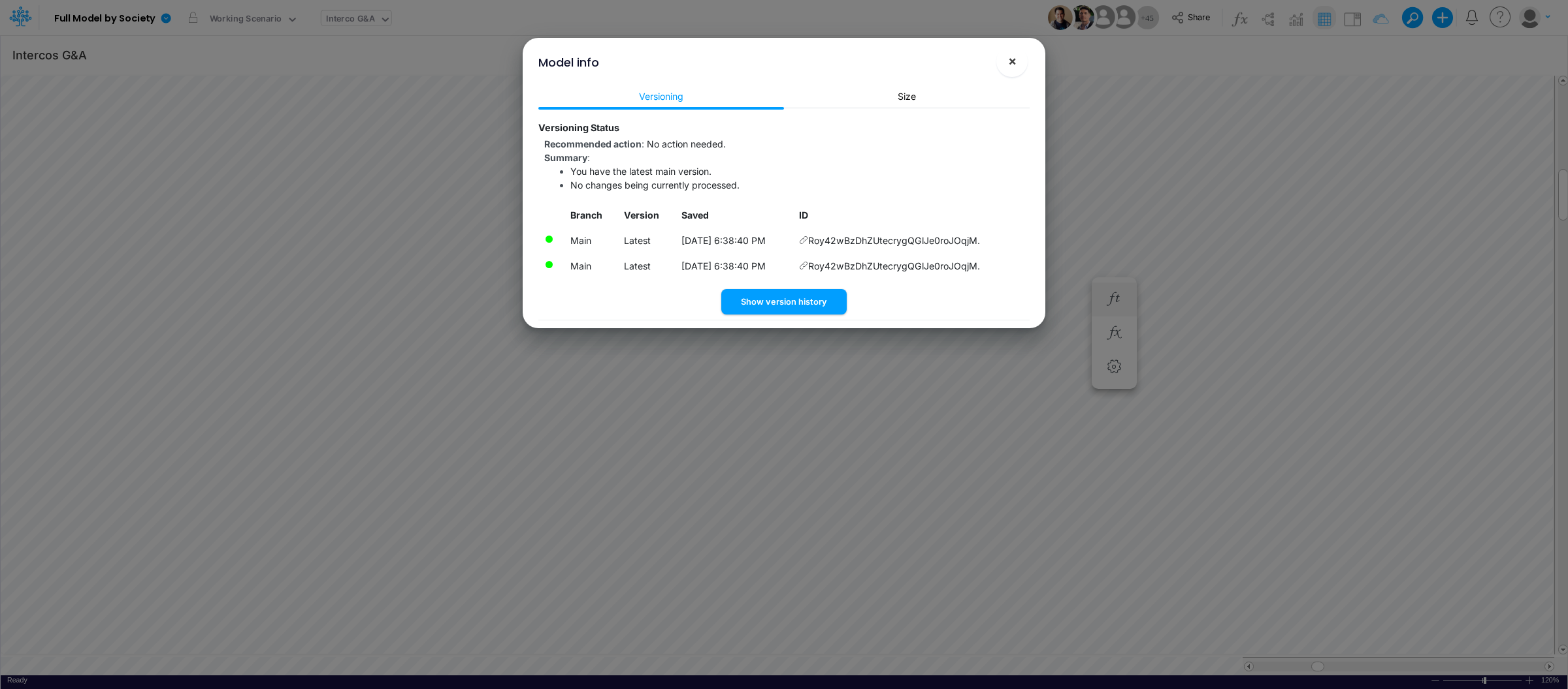
click at [1024, 59] on button "×" at bounding box center [1011, 61] width 32 height 32
